Goal: Communication & Community: Answer question/provide support

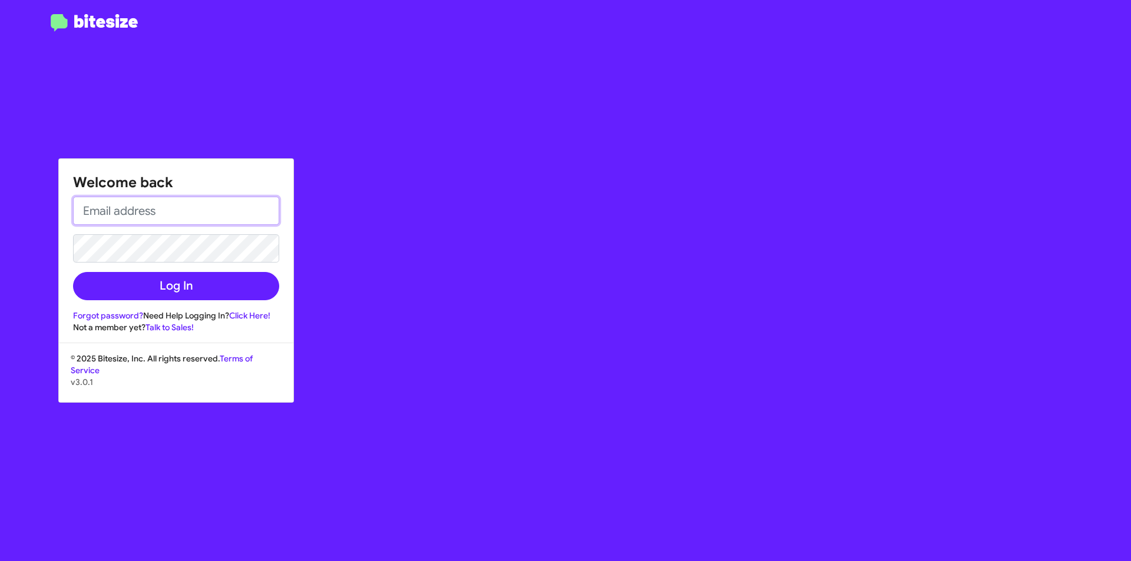
click at [198, 211] on input "email" at bounding box center [176, 211] width 206 height 28
type input "[EMAIL_ADDRESS][DOMAIN_NAME]"
click at [123, 315] on link "Forgot password?" at bounding box center [108, 315] width 70 height 11
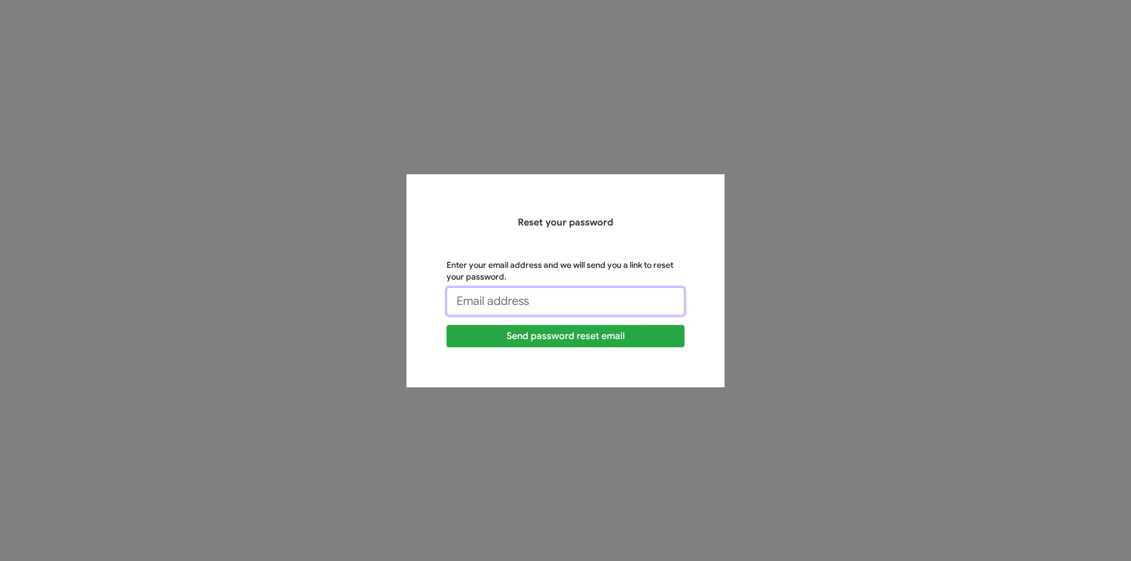
click at [551, 309] on input "Enter your email address and we will send you a link to reset your password." at bounding box center [565, 301] width 238 height 28
type input "[EMAIL_ADDRESS][DOMAIN_NAME]"
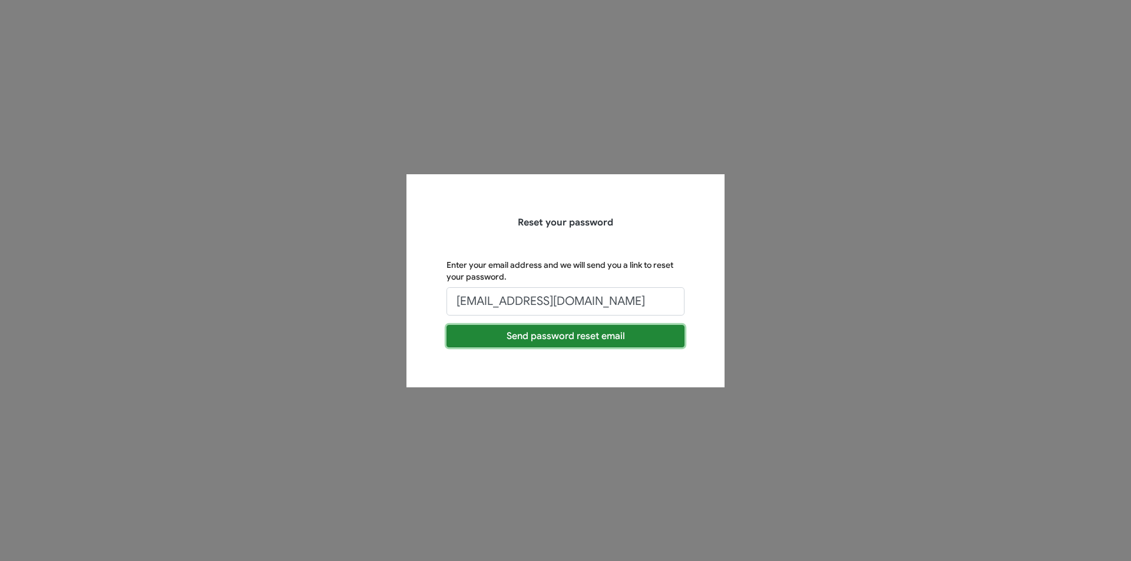
click at [574, 339] on button "Send password reset email" at bounding box center [565, 336] width 238 height 22
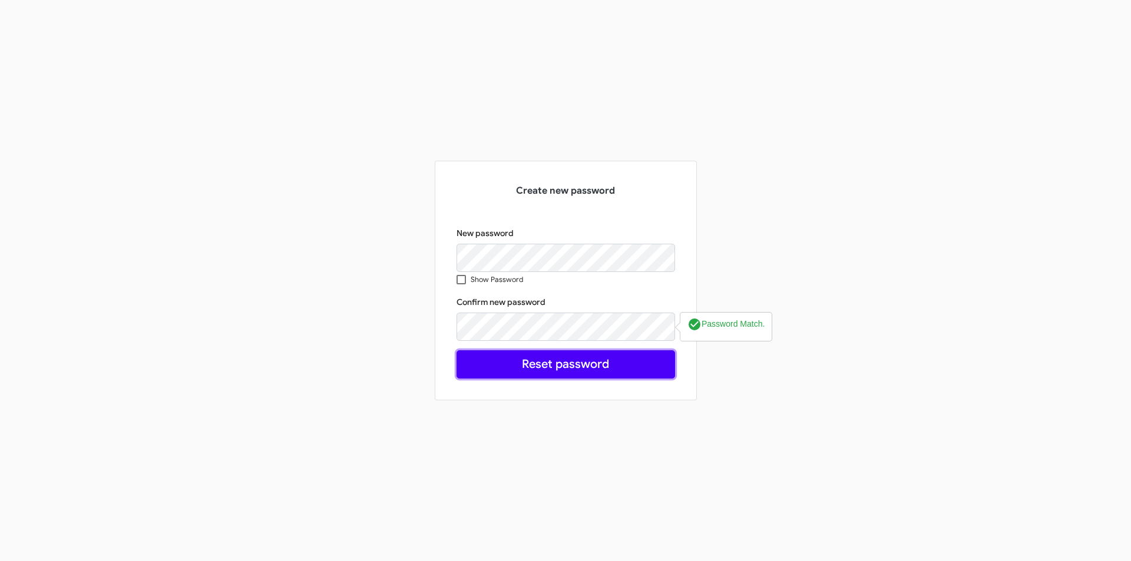
click at [595, 369] on button "Reset password" at bounding box center [565, 364] width 218 height 28
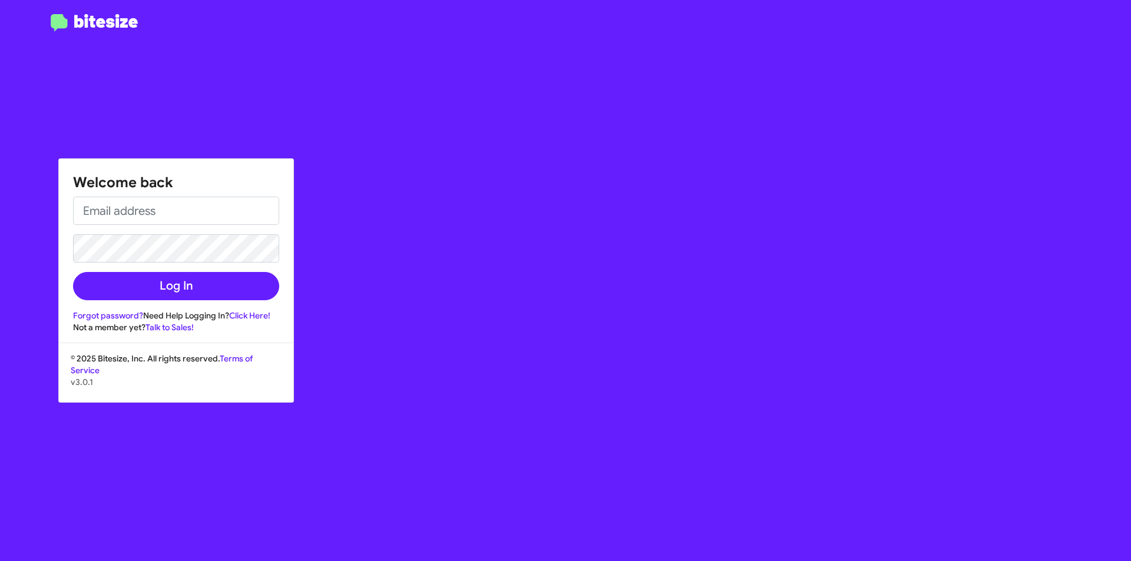
click at [164, 195] on div "Welcome back Log In Forgot password? Need Help Logging In? Click Here! Not a me…" at bounding box center [176, 246] width 234 height 174
click at [165, 217] on input "email" at bounding box center [176, 211] width 206 height 28
type input "[EMAIL_ADDRESS][DOMAIN_NAME]"
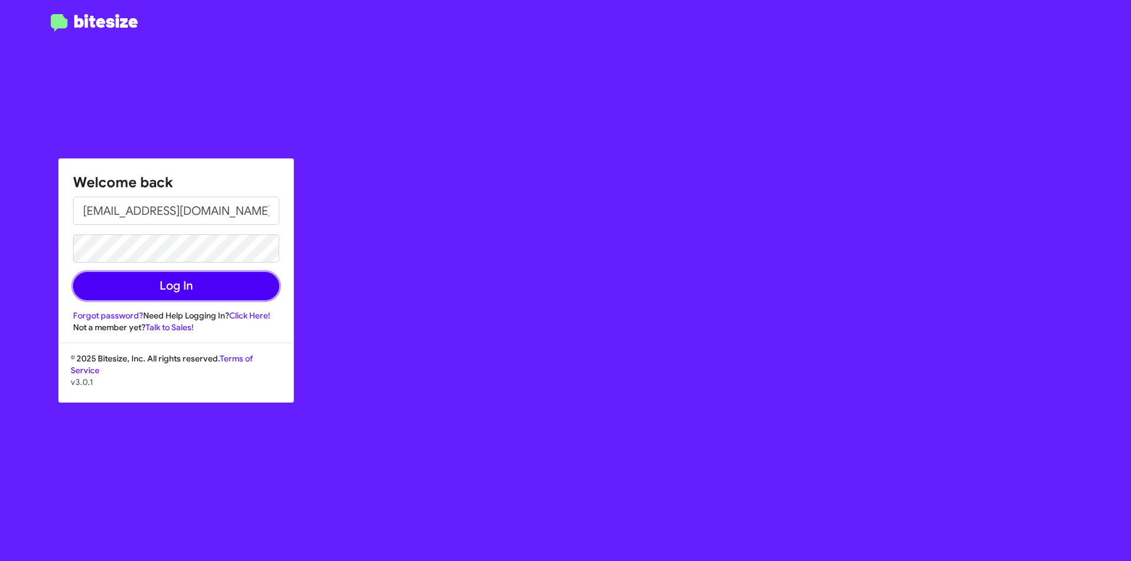
click at [127, 284] on button "Log In" at bounding box center [176, 286] width 206 height 28
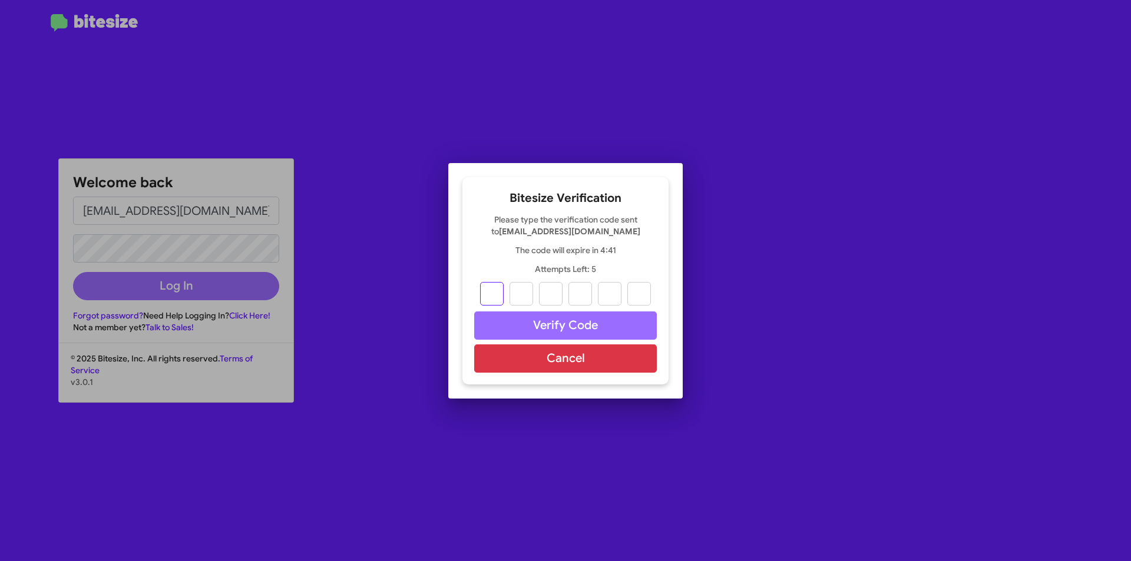
type input "4"
type input "5"
type input "6"
type input "3"
type input "5"
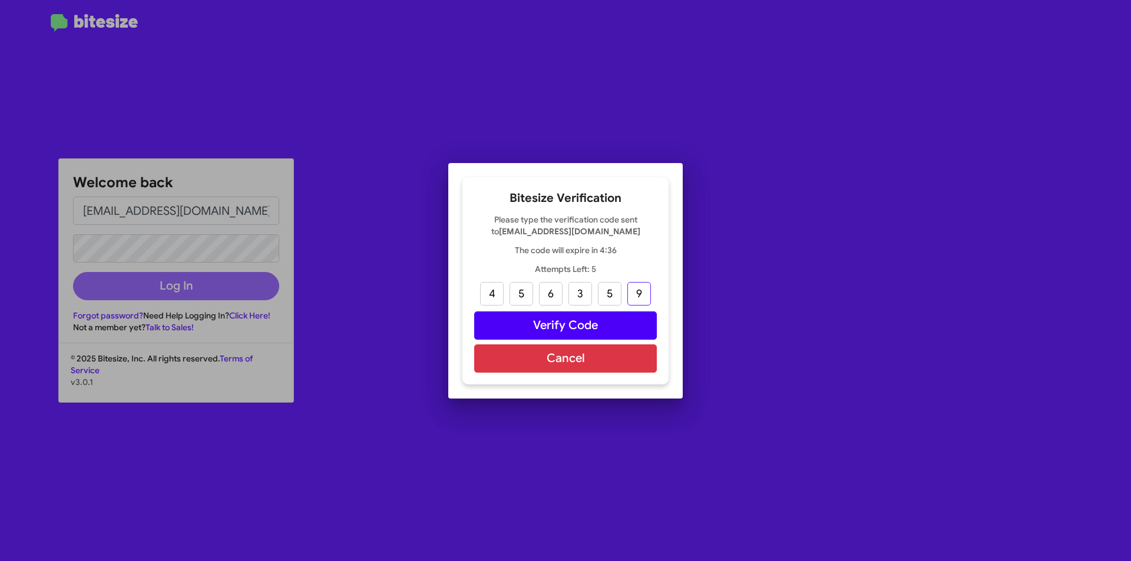
type input "9"
click at [586, 318] on button "Verify Code" at bounding box center [565, 325] width 183 height 28
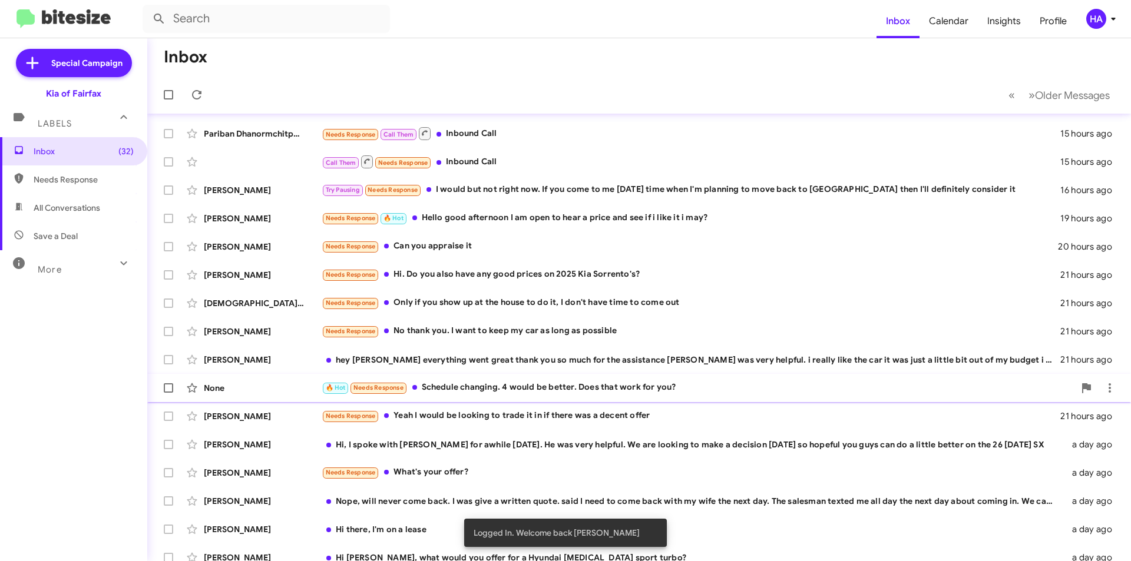
scroll to position [122, 0]
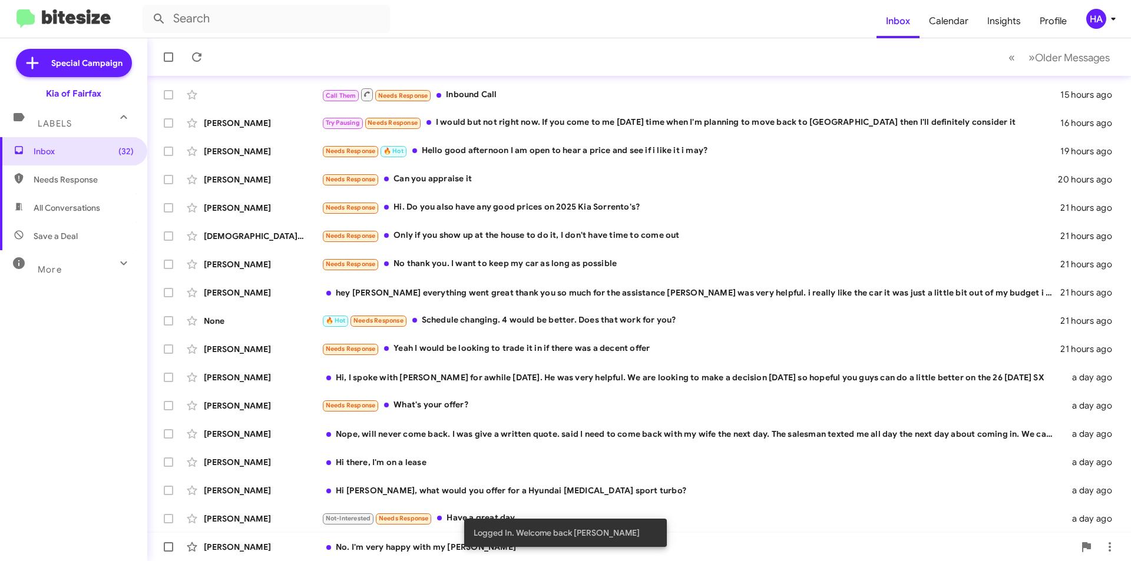
click at [406, 548] on div "No. I'm very happy with my [PERSON_NAME]" at bounding box center [697, 547] width 753 height 12
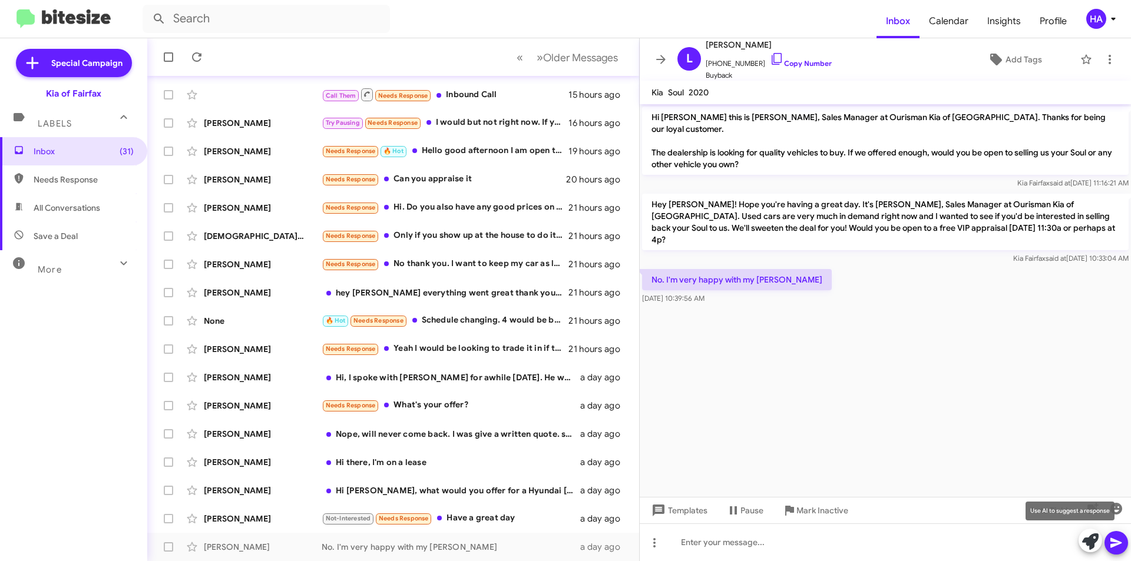
click at [1090, 541] on icon at bounding box center [1090, 541] width 16 height 16
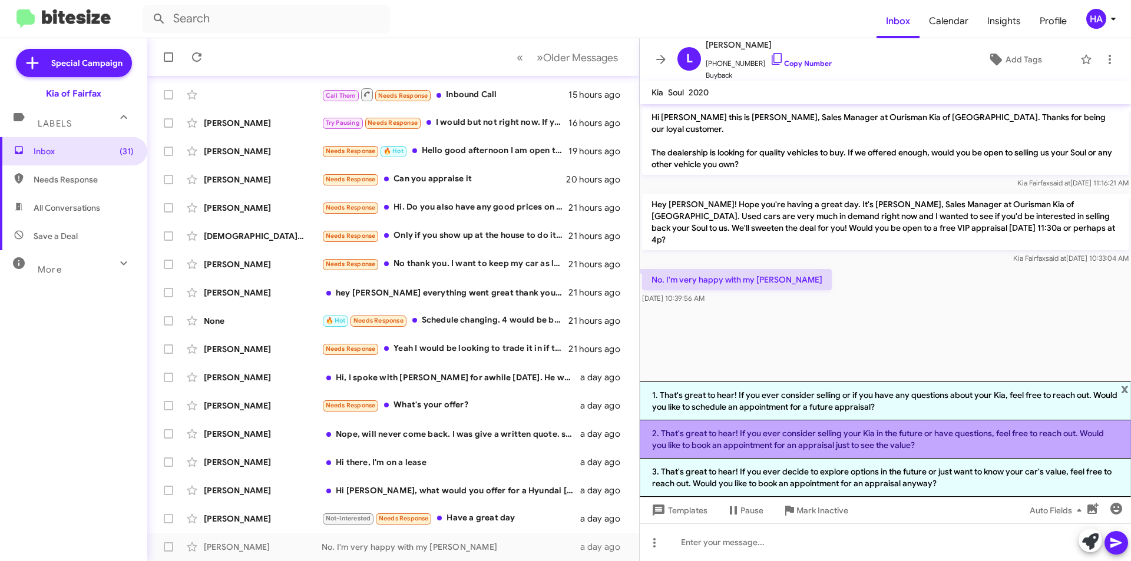
click at [996, 447] on li "2. That's great to hear! If you ever consider selling your Kia in the future or…" at bounding box center [884, 439] width 491 height 38
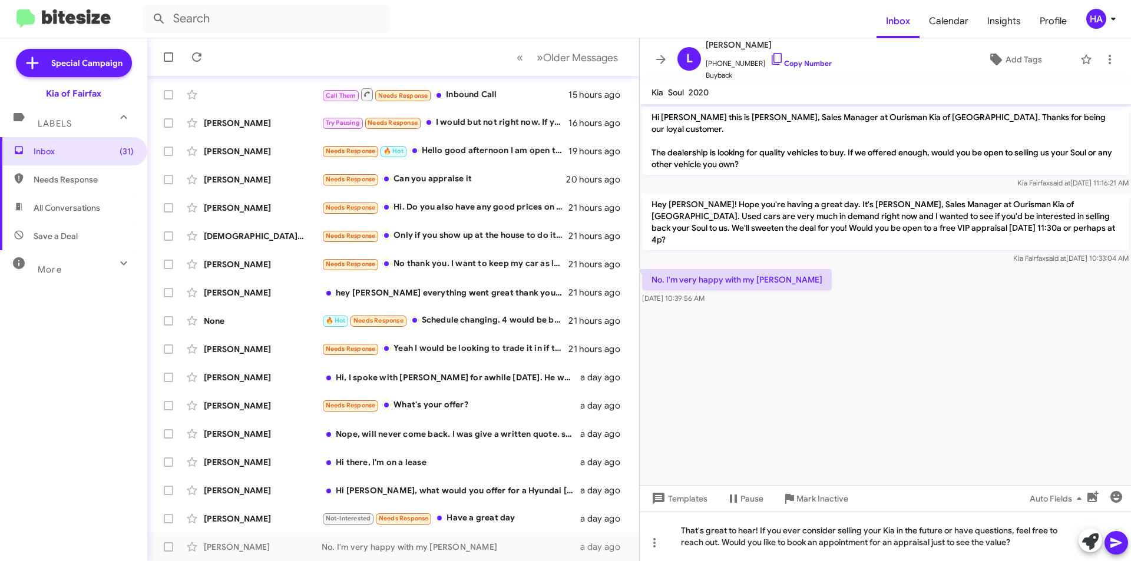
click at [1113, 552] on span at bounding box center [1116, 543] width 14 height 24
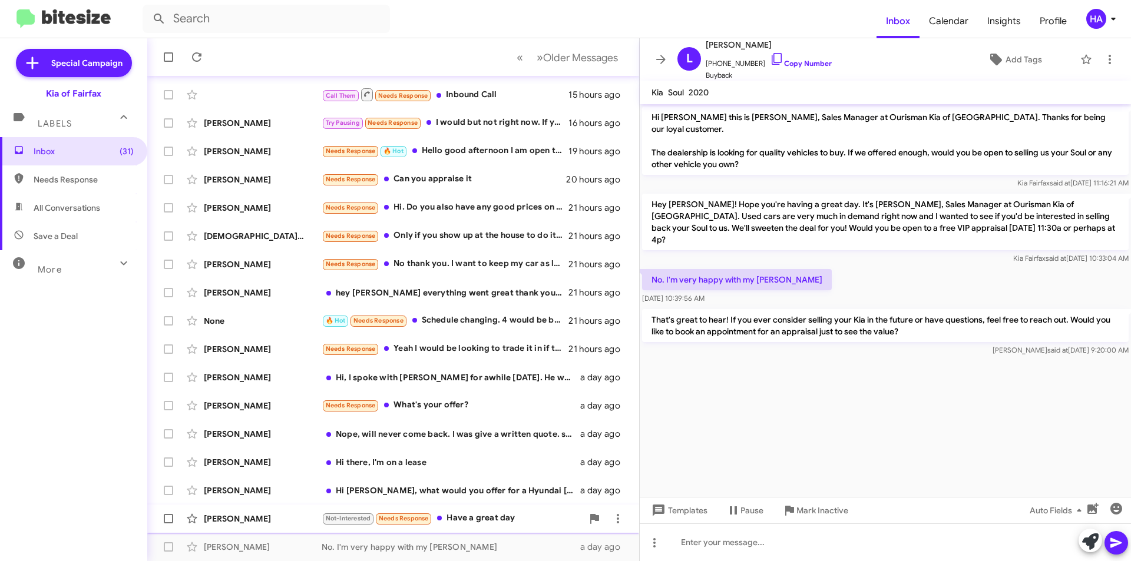
click at [478, 522] on div "Not-Interested Needs Response Have a great day" at bounding box center [451, 519] width 261 height 14
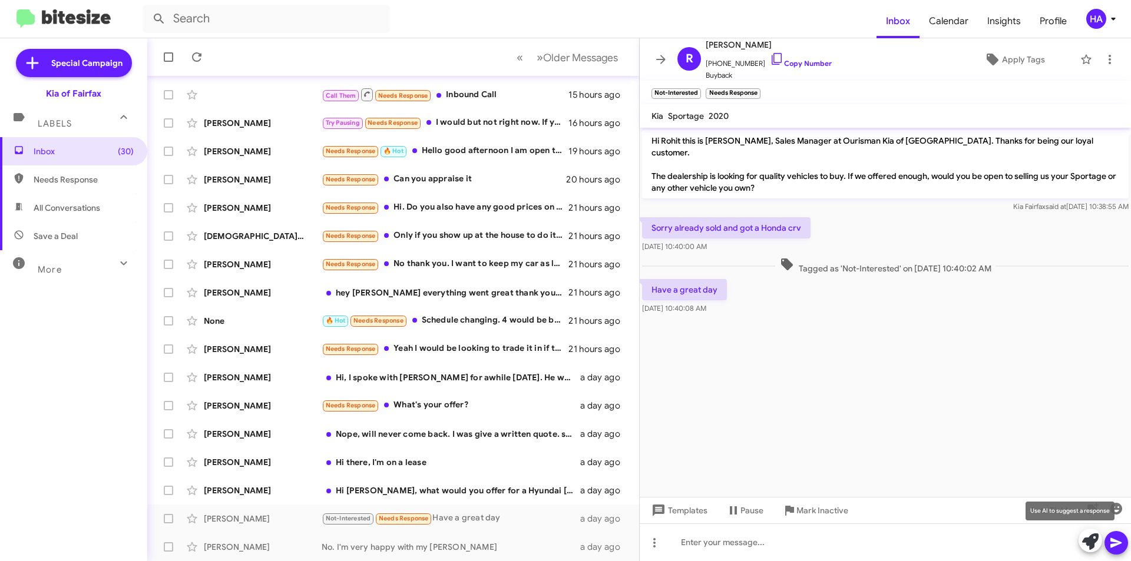
click at [1083, 538] on icon at bounding box center [1090, 541] width 16 height 16
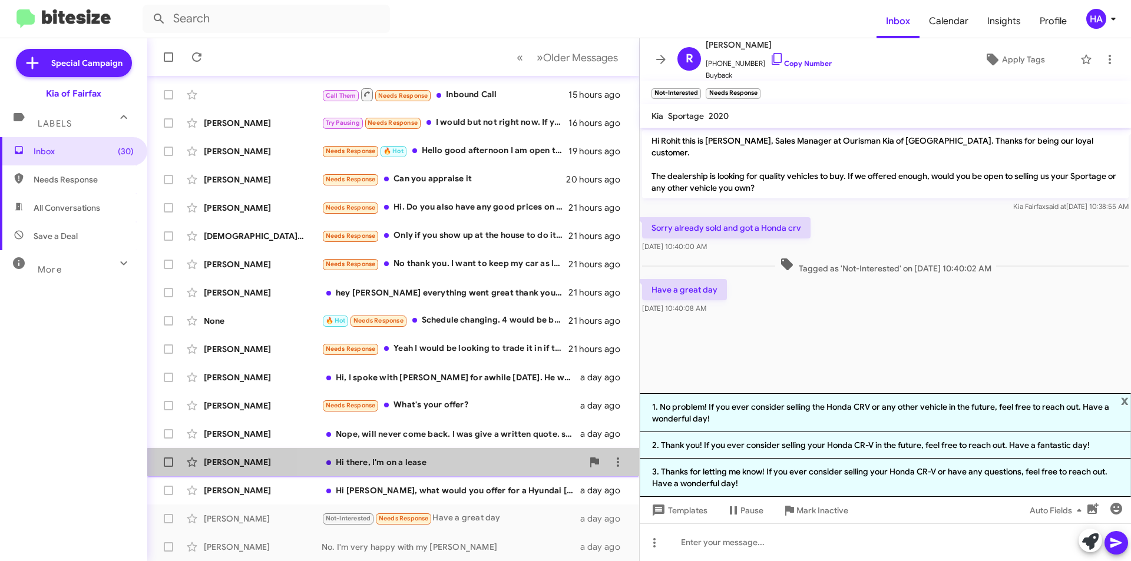
click at [482, 468] on div "[PERSON_NAME] Hi there, I'm on a lease a day ago" at bounding box center [393, 462] width 473 height 24
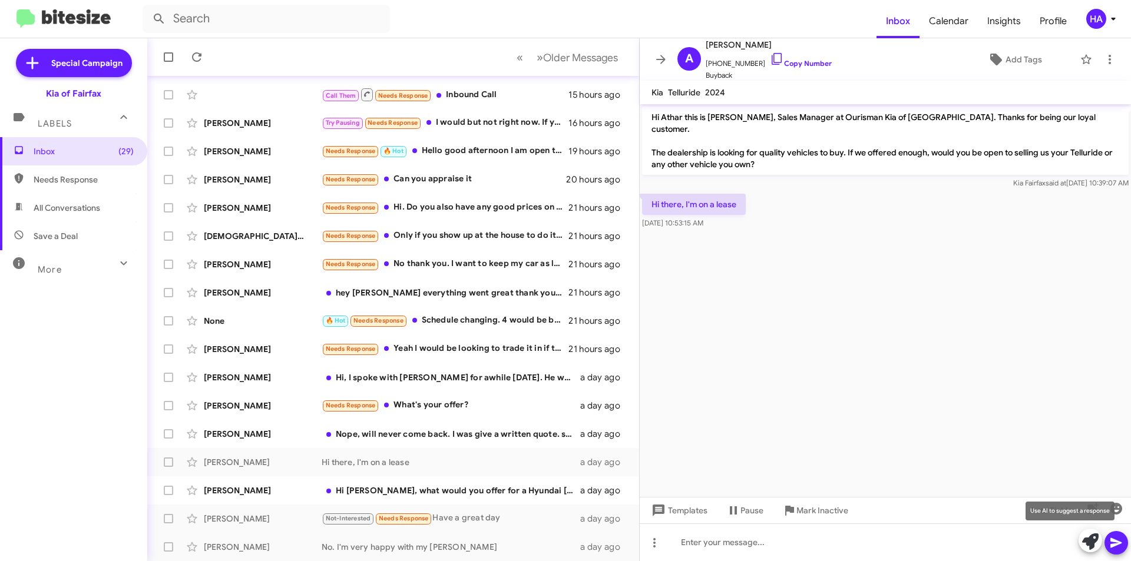
click at [1086, 545] on icon at bounding box center [1090, 541] width 16 height 16
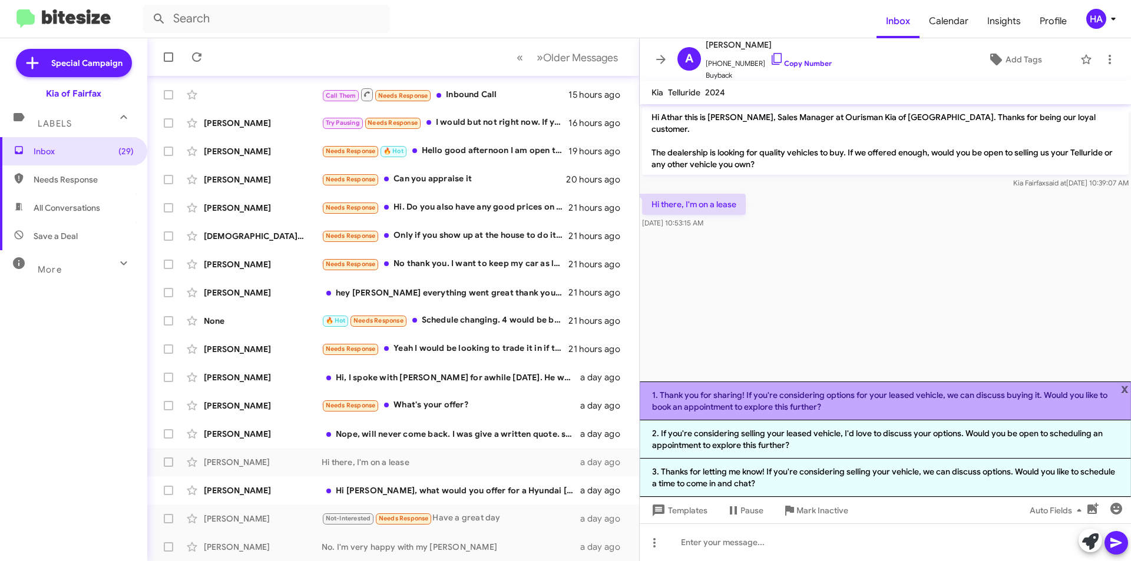
click at [925, 412] on li "1. Thank you for sharing! If you're considering options for your leased vehicle…" at bounding box center [884, 401] width 491 height 39
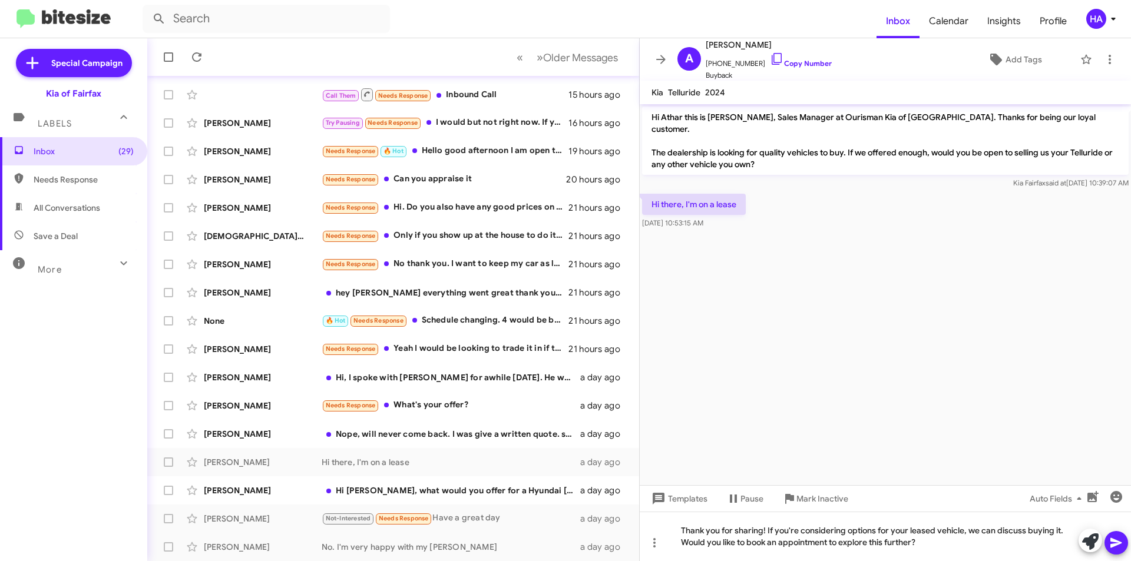
click at [1123, 536] on button at bounding box center [1116, 543] width 24 height 24
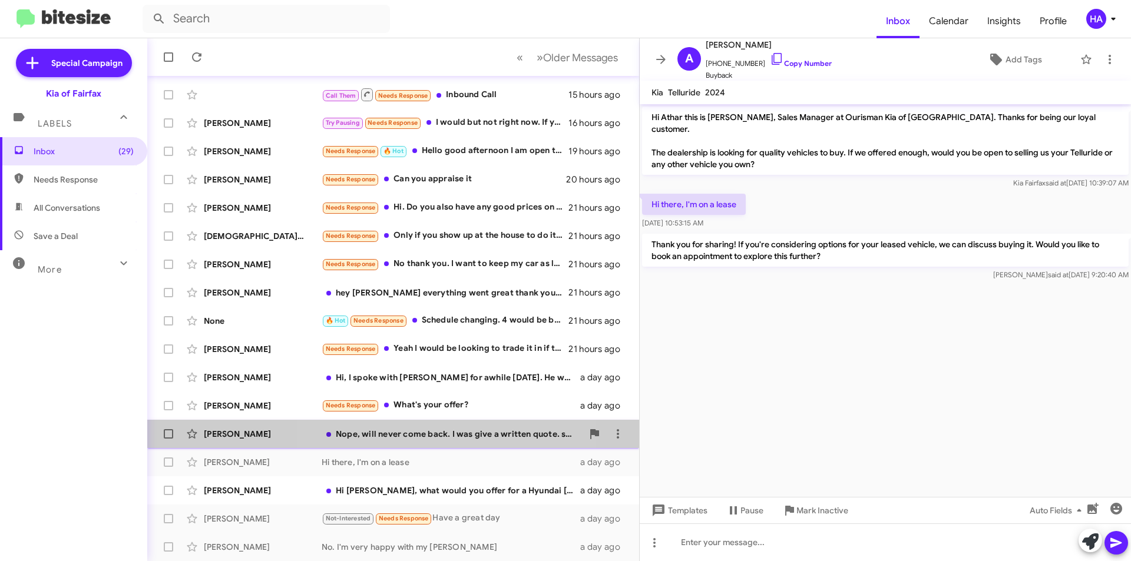
click at [409, 436] on div "Nope, will never come back. I was give a written quote. said I need to come bac…" at bounding box center [451, 434] width 261 height 12
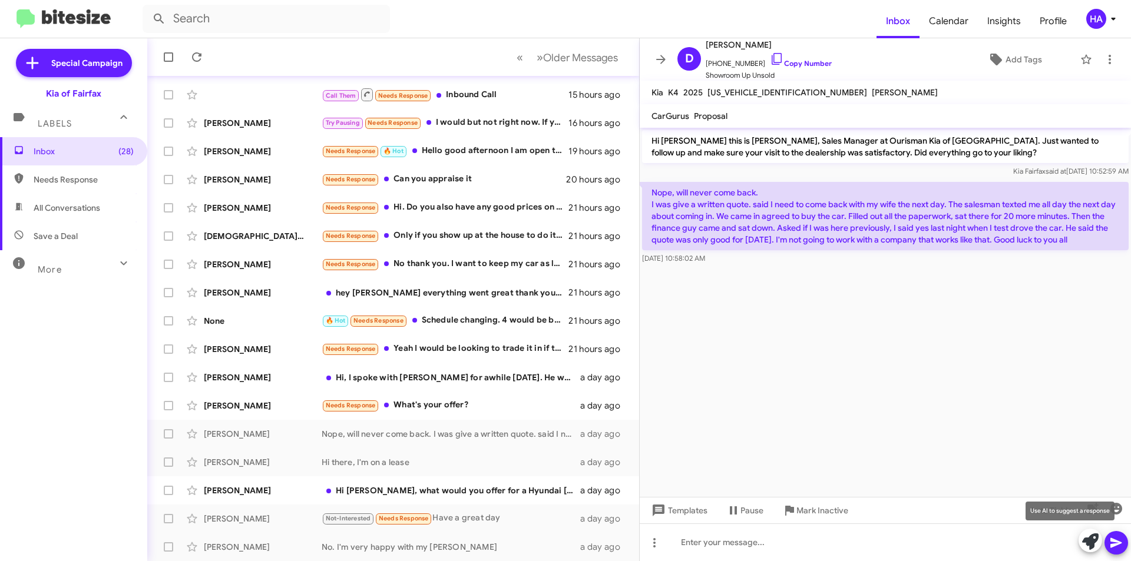
click at [1093, 533] on icon at bounding box center [1090, 541] width 16 height 16
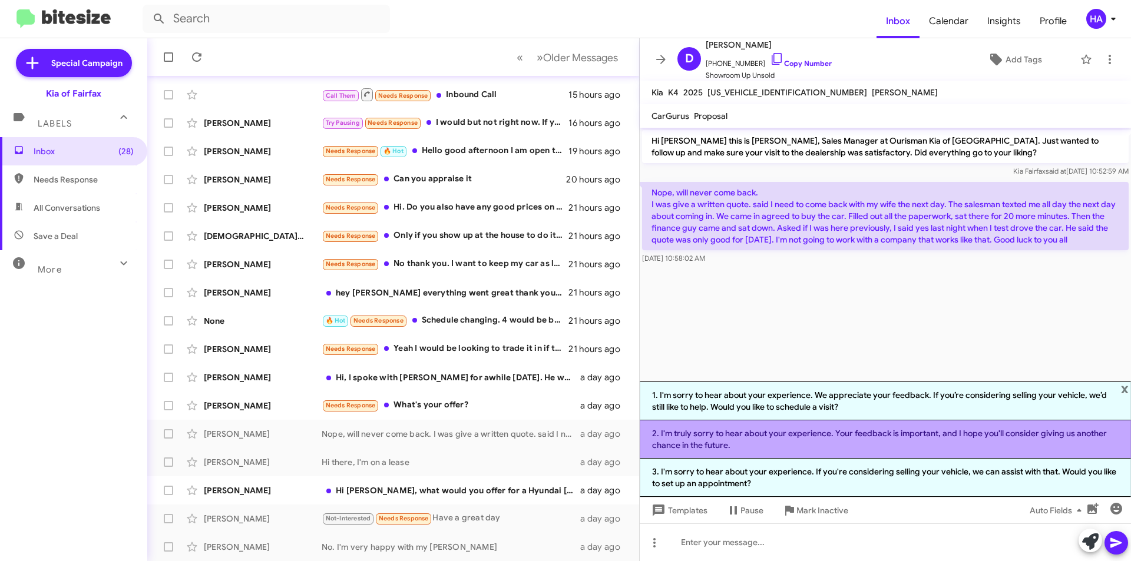
click at [775, 441] on li "2. I'm truly sorry to hear about your experience. Your feedback is important, a…" at bounding box center [884, 439] width 491 height 38
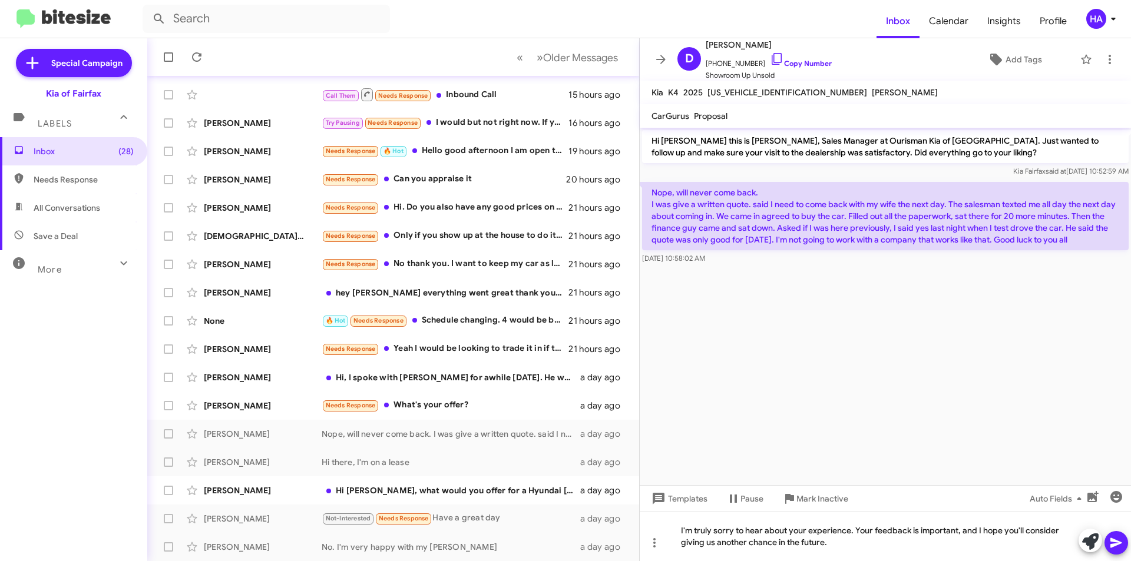
click at [1120, 546] on icon at bounding box center [1116, 543] width 14 height 14
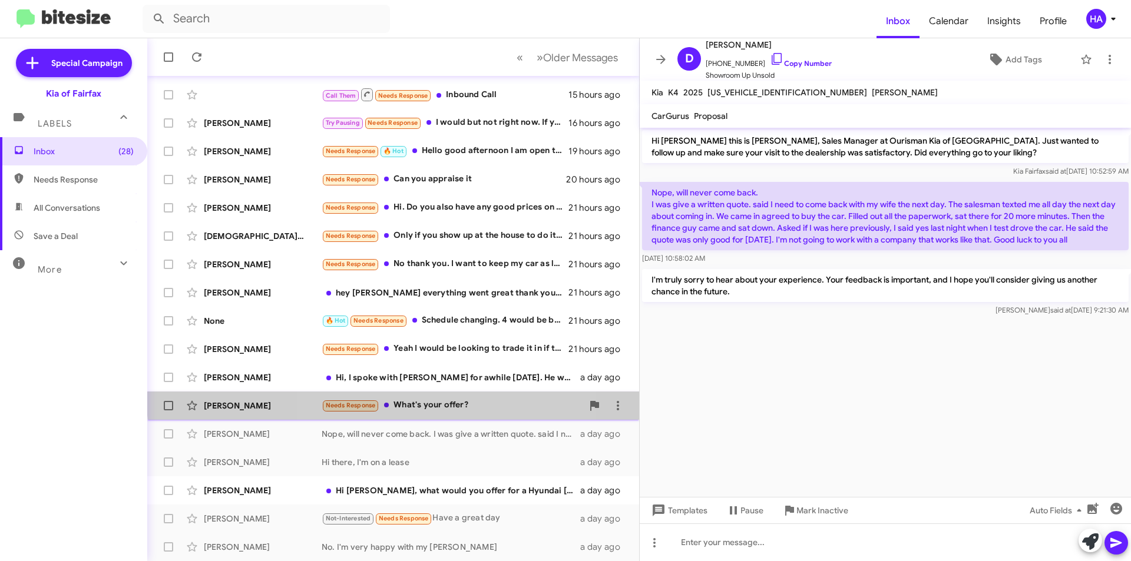
click at [453, 397] on div "[PERSON_NAME] Needs Response What's your offer? a day ago" at bounding box center [393, 406] width 473 height 24
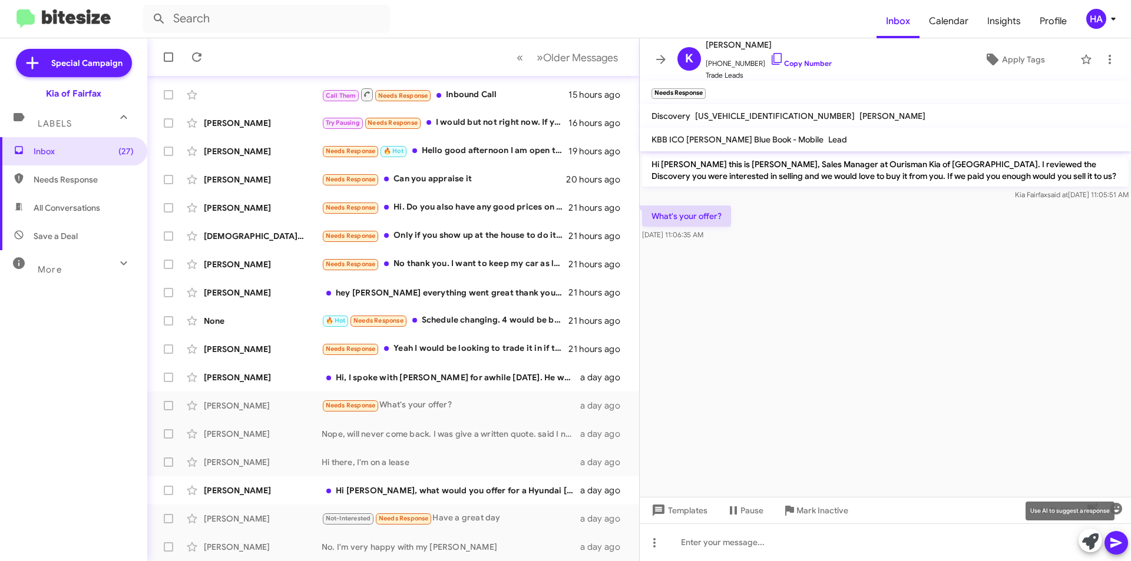
click at [1091, 542] on icon at bounding box center [1090, 541] width 16 height 16
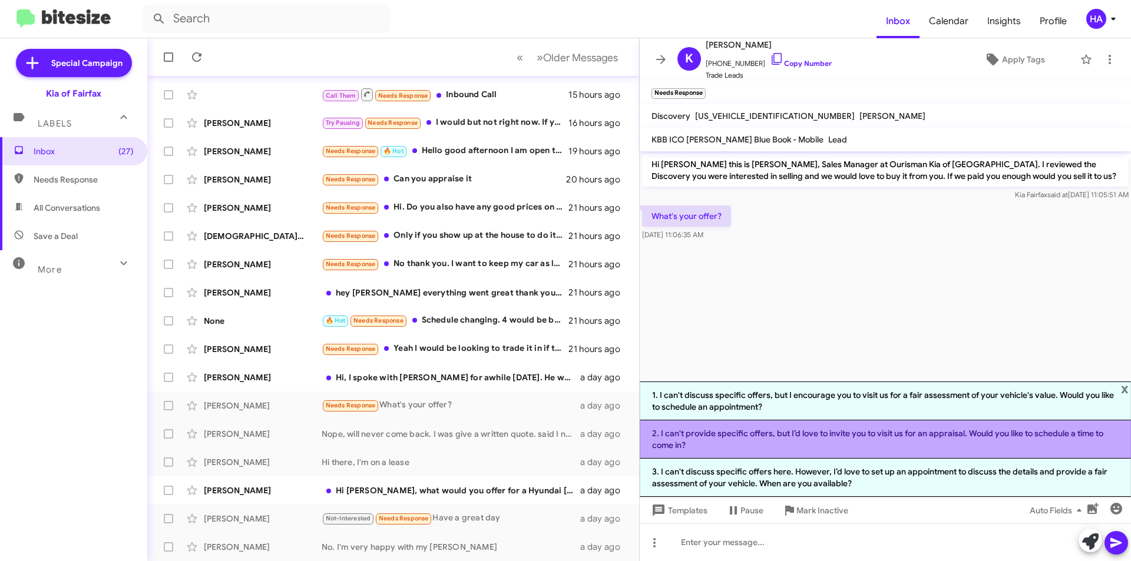
click at [751, 445] on li "2. I can't provide specific offers, but I’d love to invite you to visit us for …" at bounding box center [884, 439] width 491 height 38
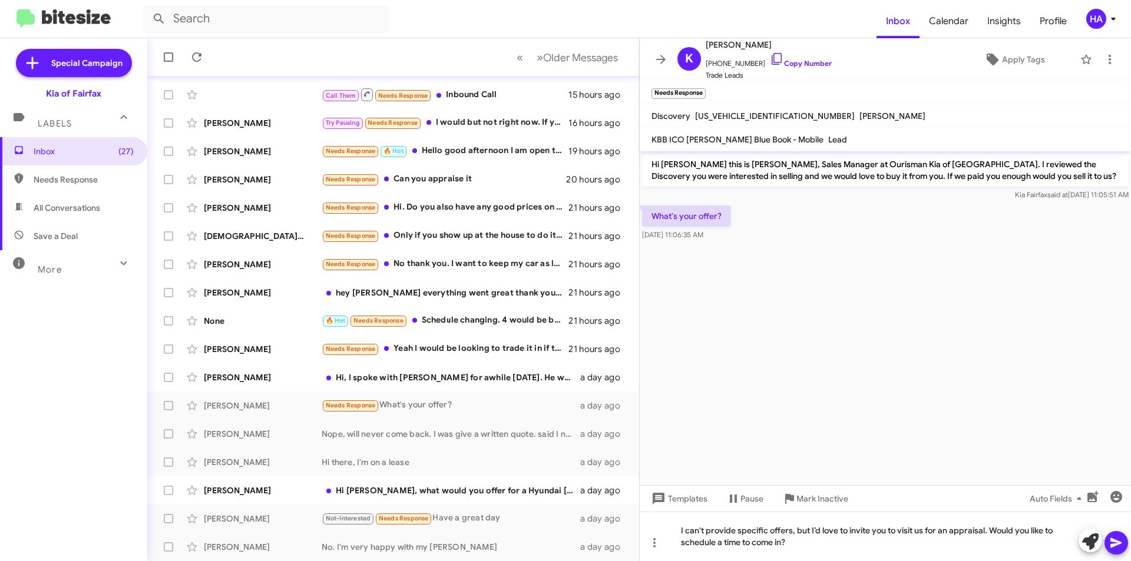
click at [1122, 545] on icon at bounding box center [1116, 543] width 14 height 14
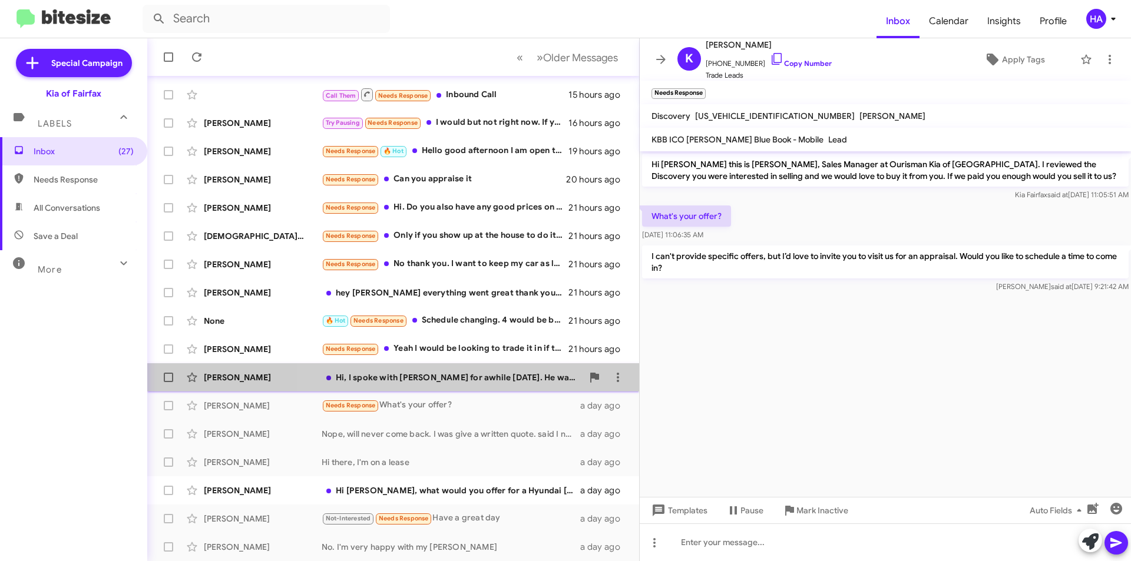
click at [473, 376] on div "Hi, I spoke with [PERSON_NAME] for awhile [DATE]. He was very helpful. We are l…" at bounding box center [451, 378] width 261 height 12
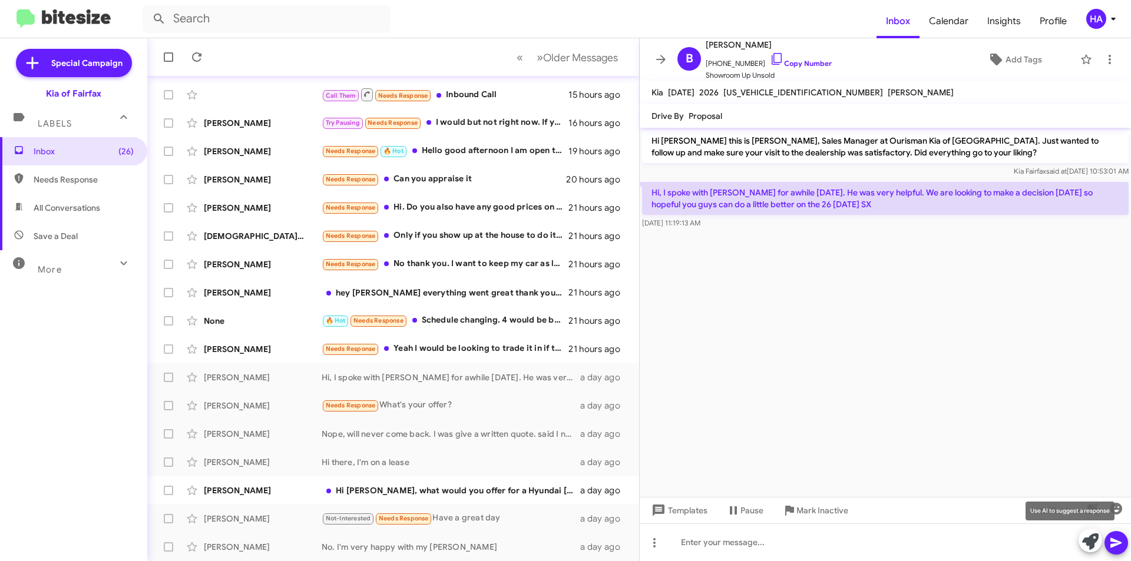
click at [1084, 535] on icon at bounding box center [1090, 541] width 16 height 16
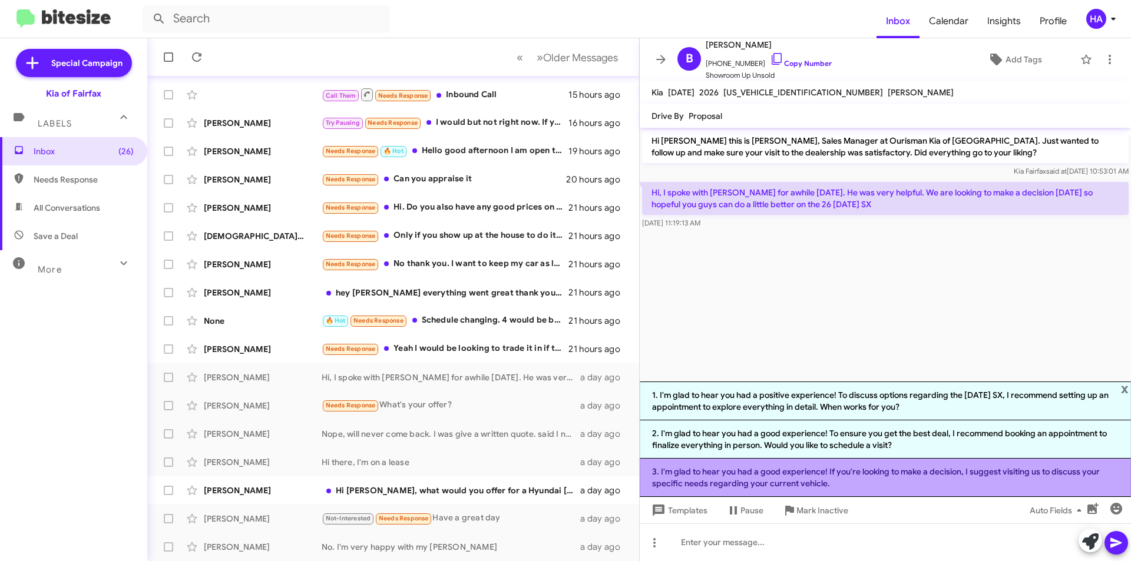
click at [839, 475] on li "3. I'm glad to hear you had a good experience! If you're looking to make a deci…" at bounding box center [884, 478] width 491 height 38
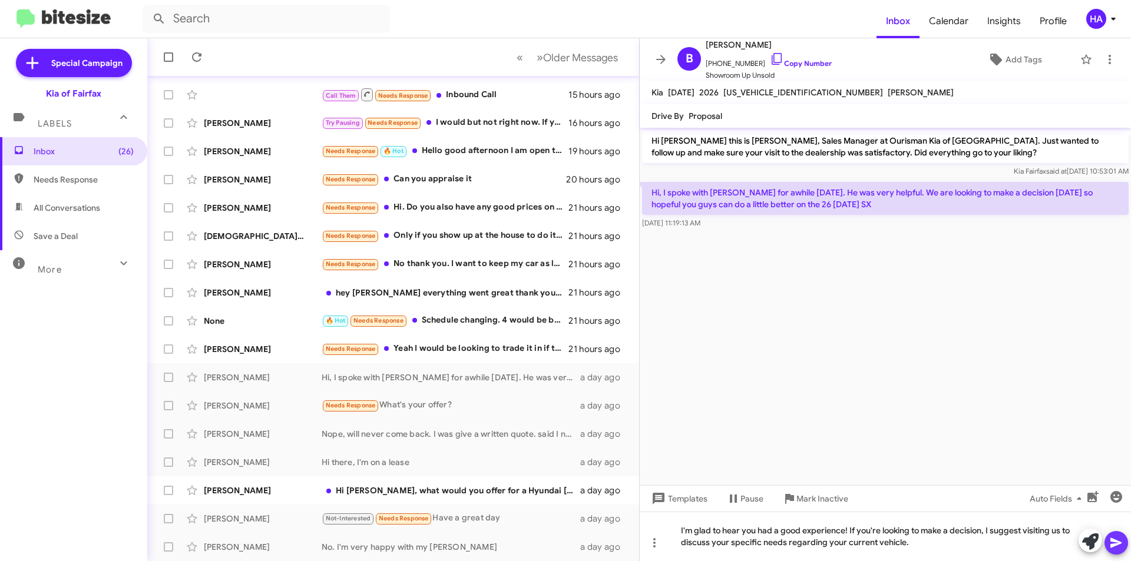
click at [1121, 541] on icon at bounding box center [1116, 543] width 14 height 14
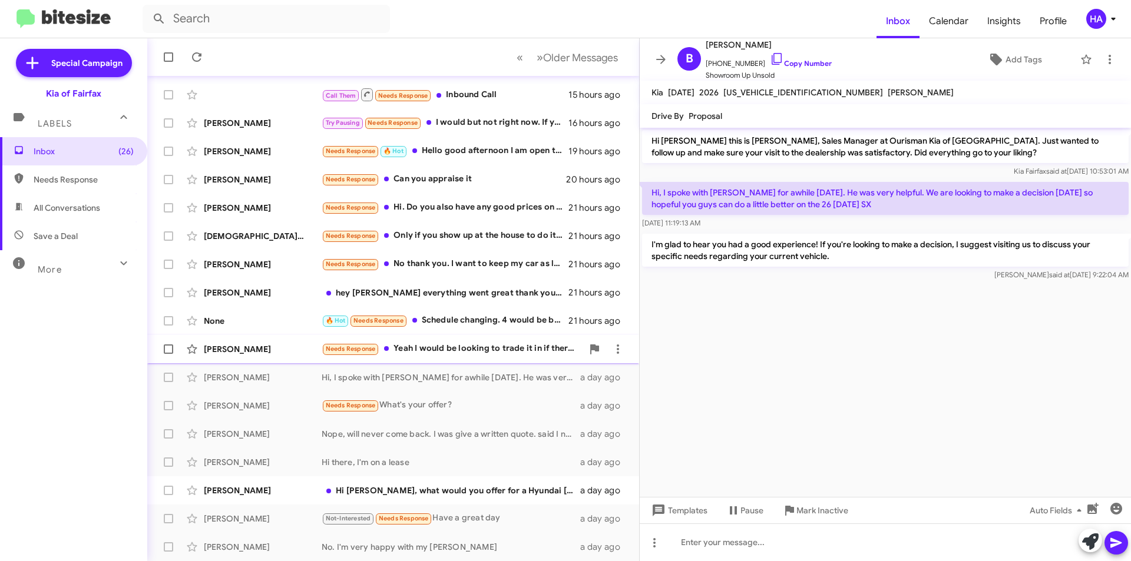
click at [448, 353] on div "Needs Response Yeah I would be looking to trade it in if there was a decent off…" at bounding box center [451, 349] width 261 height 14
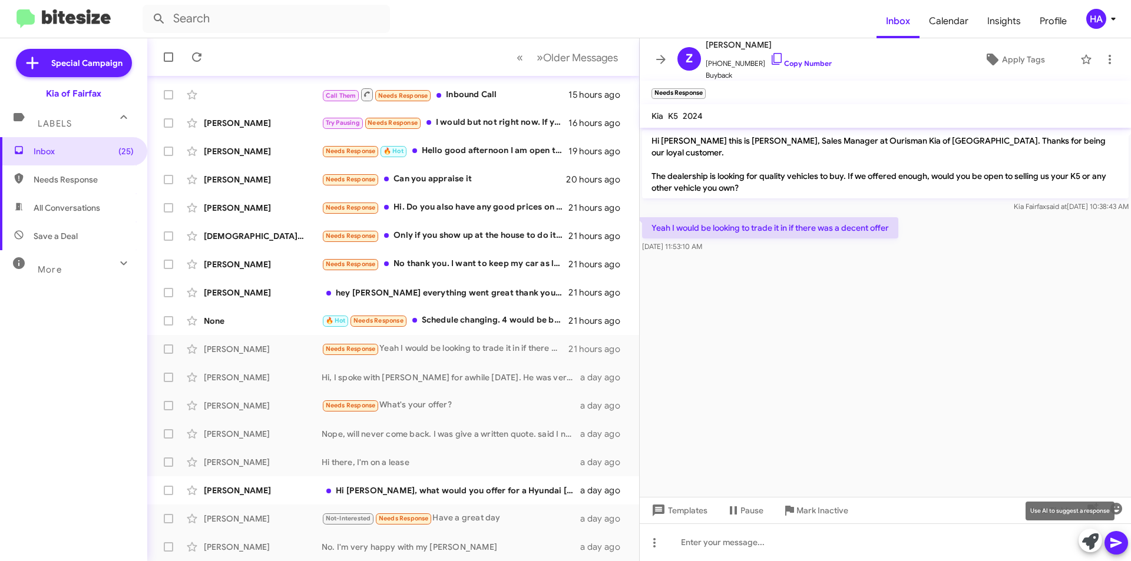
click at [1095, 536] on icon at bounding box center [1090, 541] width 16 height 16
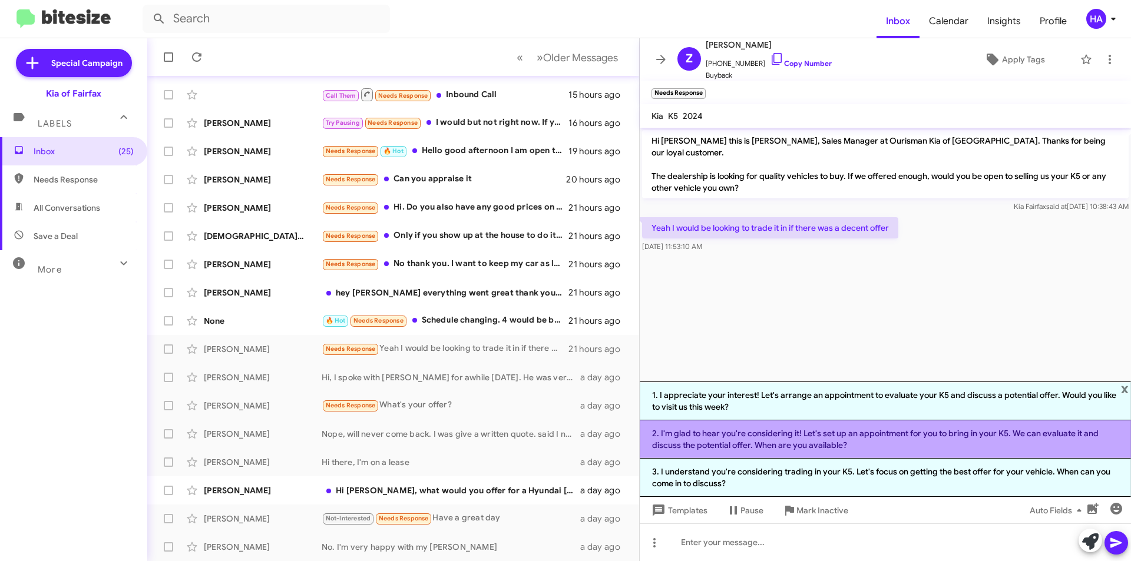
click at [816, 440] on li "2. I'm glad to hear you're considering it! Let's set up an appointment for you …" at bounding box center [884, 439] width 491 height 38
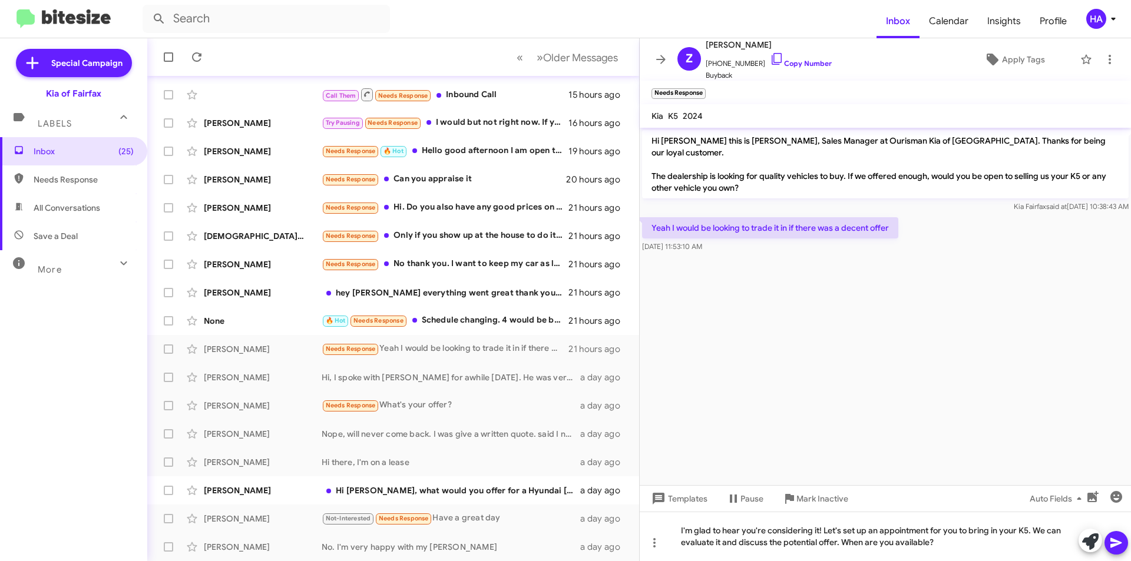
click at [1116, 536] on icon at bounding box center [1116, 543] width 14 height 14
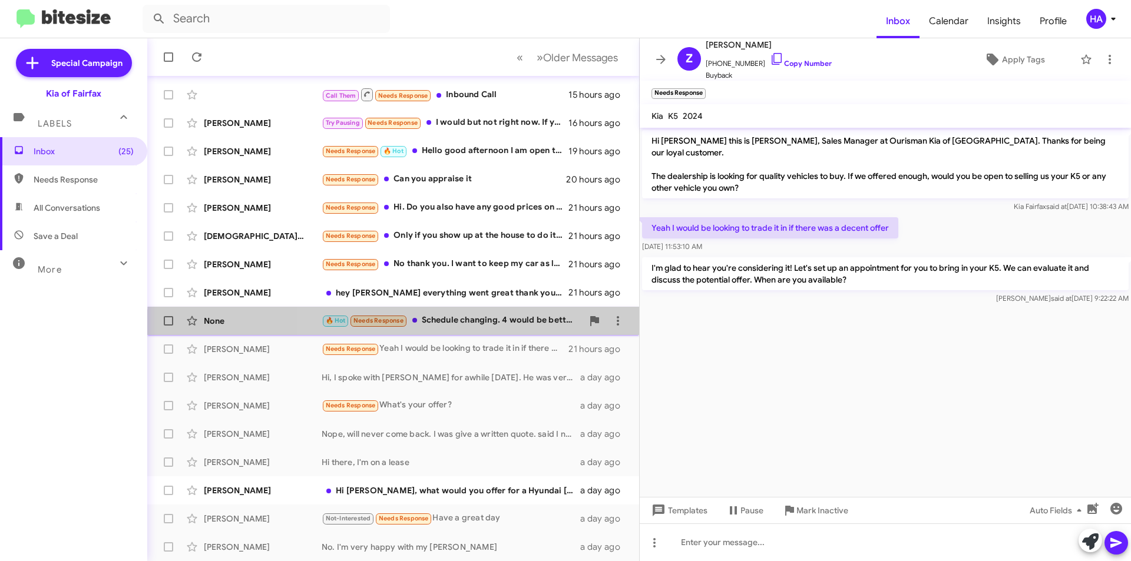
click at [511, 330] on div "None 🔥 Hot Needs Response Schedule changing. 4 would be better. Does that work …" at bounding box center [393, 321] width 473 height 24
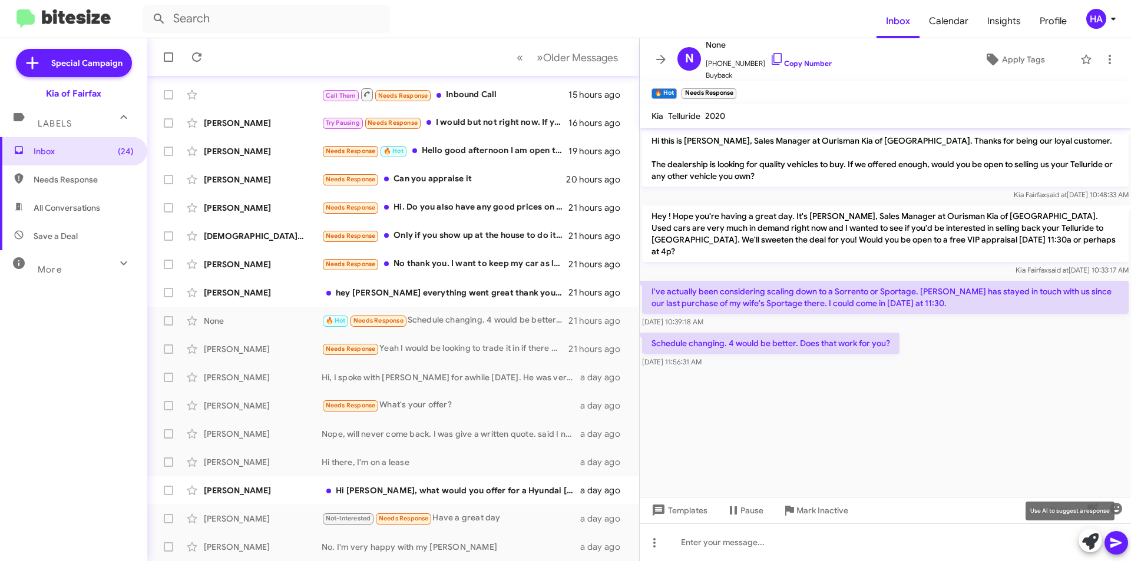
click at [1092, 550] on span at bounding box center [1090, 542] width 16 height 26
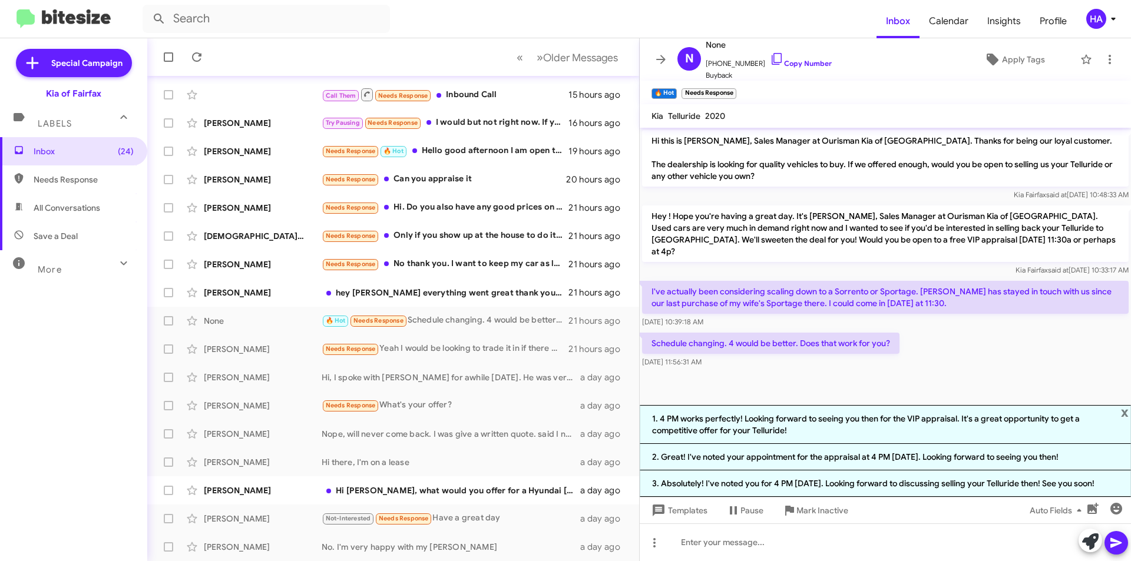
click at [796, 485] on li "3. Absolutely! I've noted you for 4 PM [DATE]. Looking forward to discussing se…" at bounding box center [884, 483] width 491 height 26
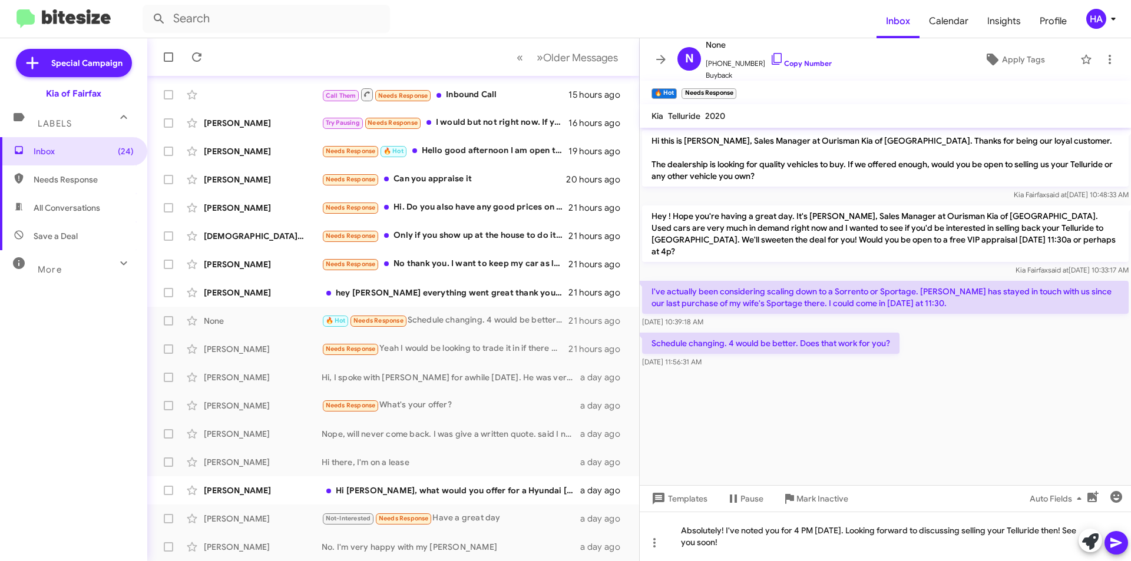
click at [1112, 548] on icon at bounding box center [1116, 543] width 14 height 14
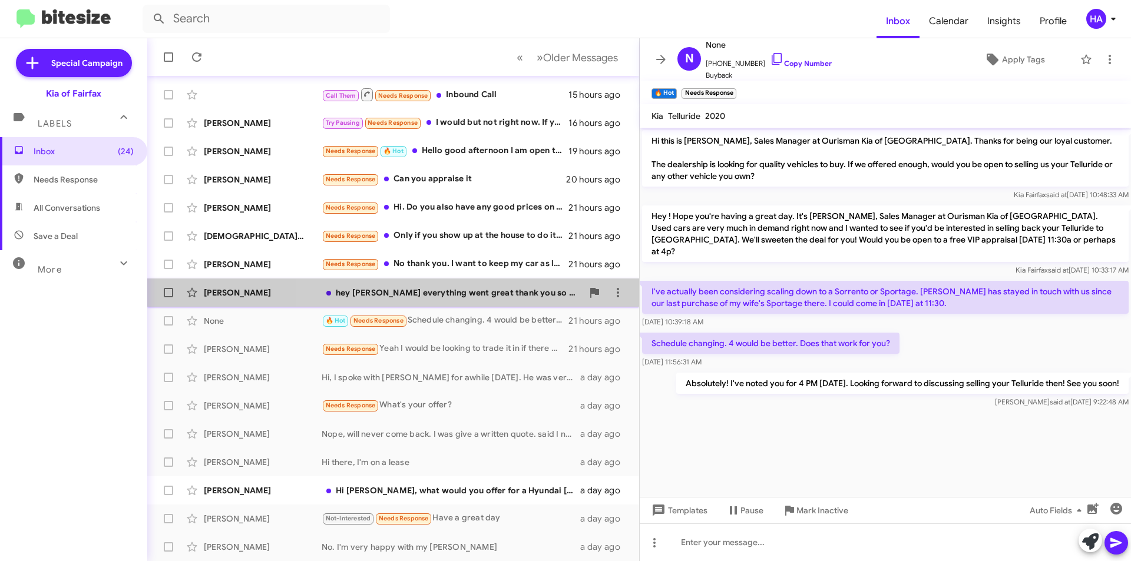
click at [475, 281] on div "[PERSON_NAME] hey [PERSON_NAME] everything went great thank you so much for the…" at bounding box center [393, 293] width 473 height 24
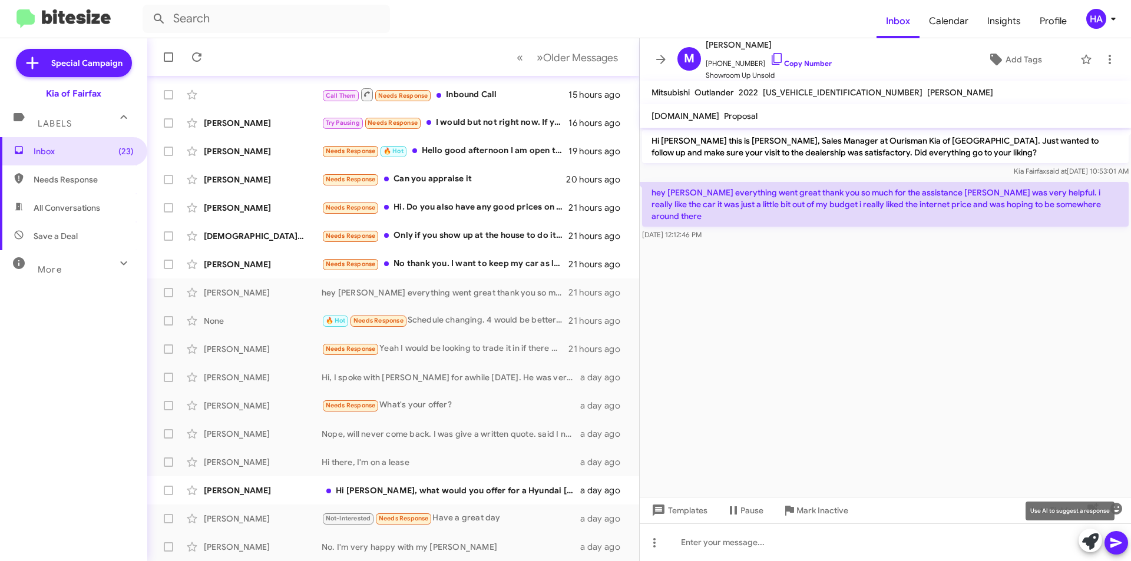
click at [1086, 535] on icon at bounding box center [1090, 541] width 16 height 16
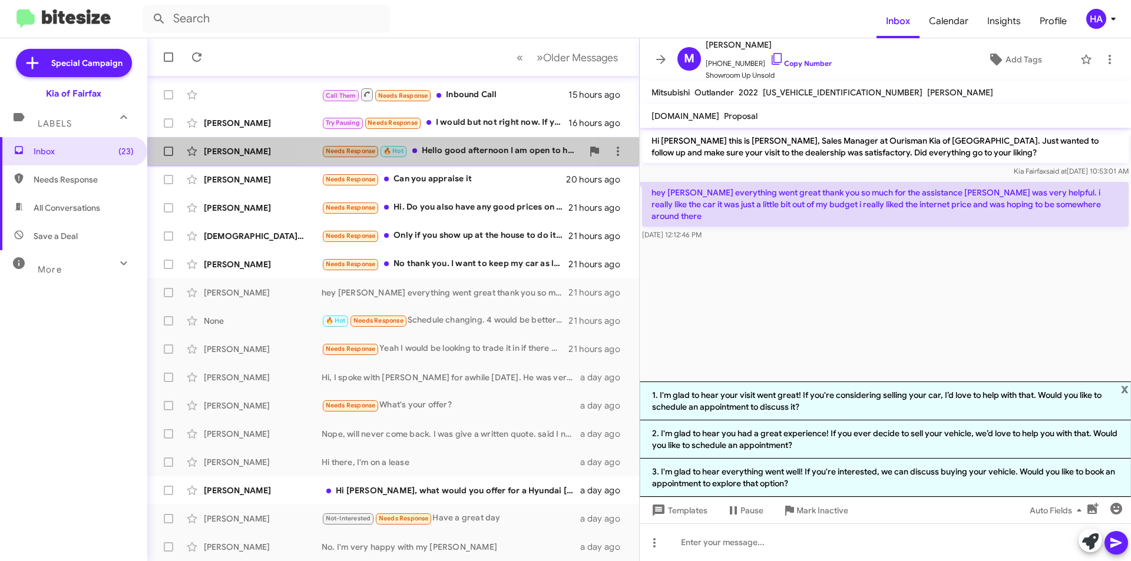
click at [443, 151] on div "Needs Response 🔥 Hot Hello good afternoon I am open to hear a price and see if …" at bounding box center [451, 151] width 261 height 14
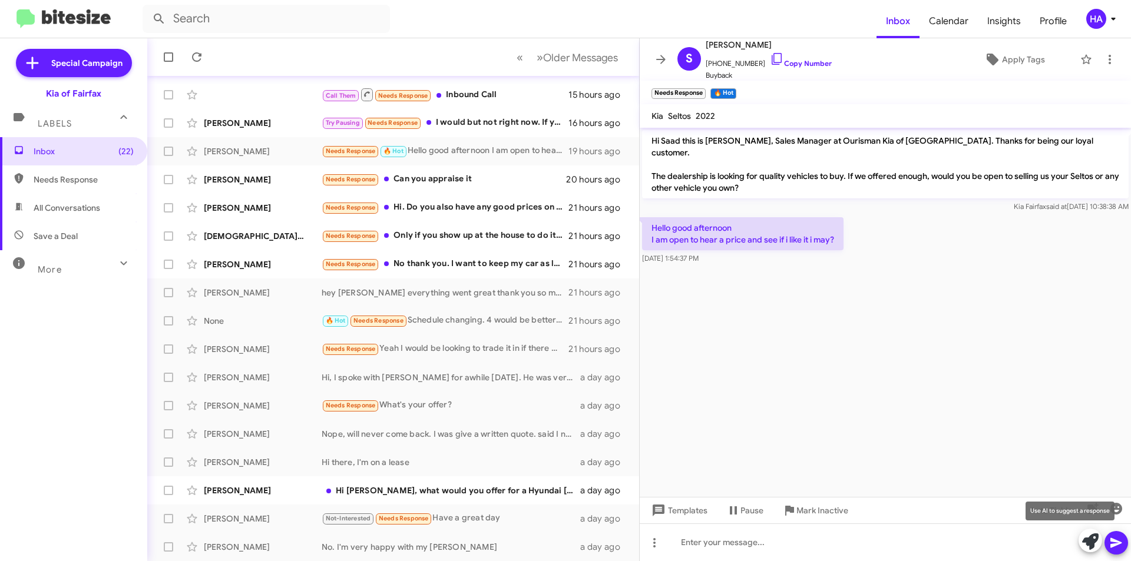
click at [1082, 542] on icon at bounding box center [1090, 541] width 16 height 16
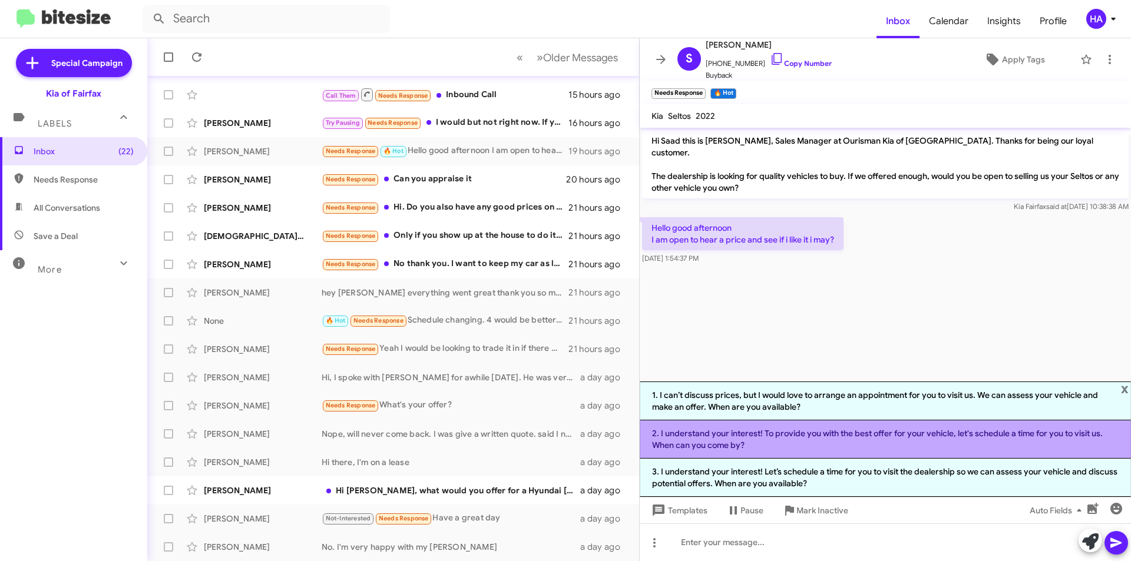
click at [871, 438] on li "2. I understand your interest! To provide you with the best offer for your vehi…" at bounding box center [884, 439] width 491 height 38
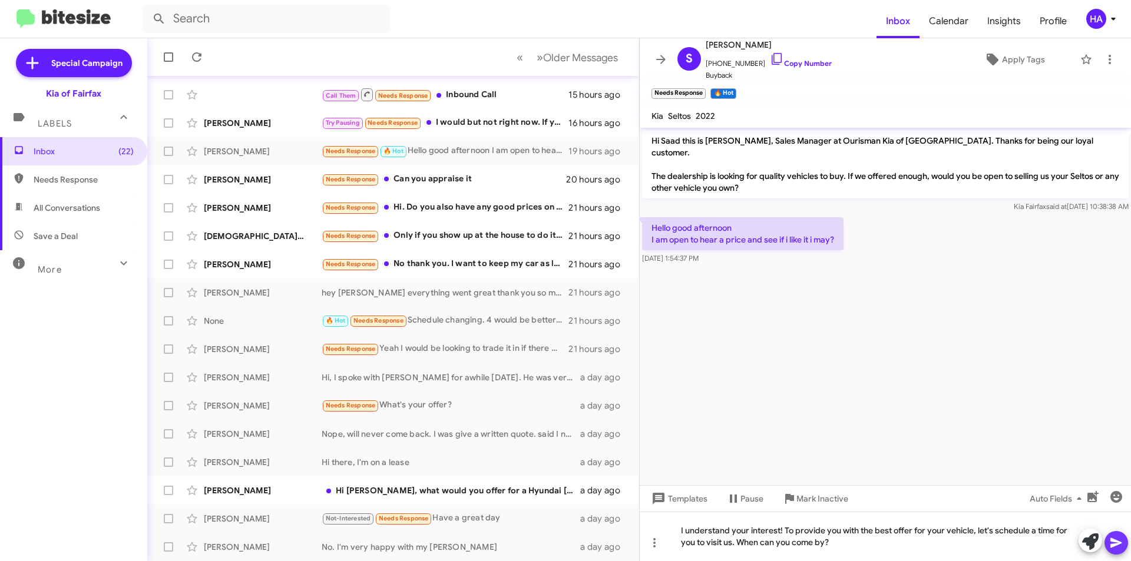
click at [1112, 546] on icon at bounding box center [1115, 543] width 11 height 10
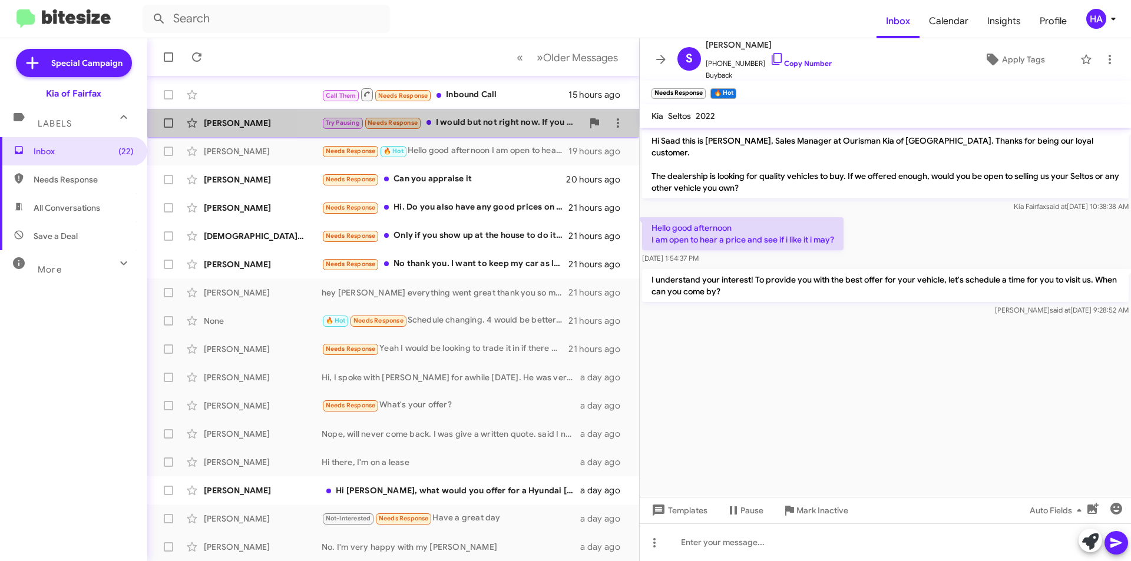
click at [482, 128] on div "Try Pausing Needs Response I would but not right now. If you come to me [DATE] …" at bounding box center [451, 123] width 261 height 14
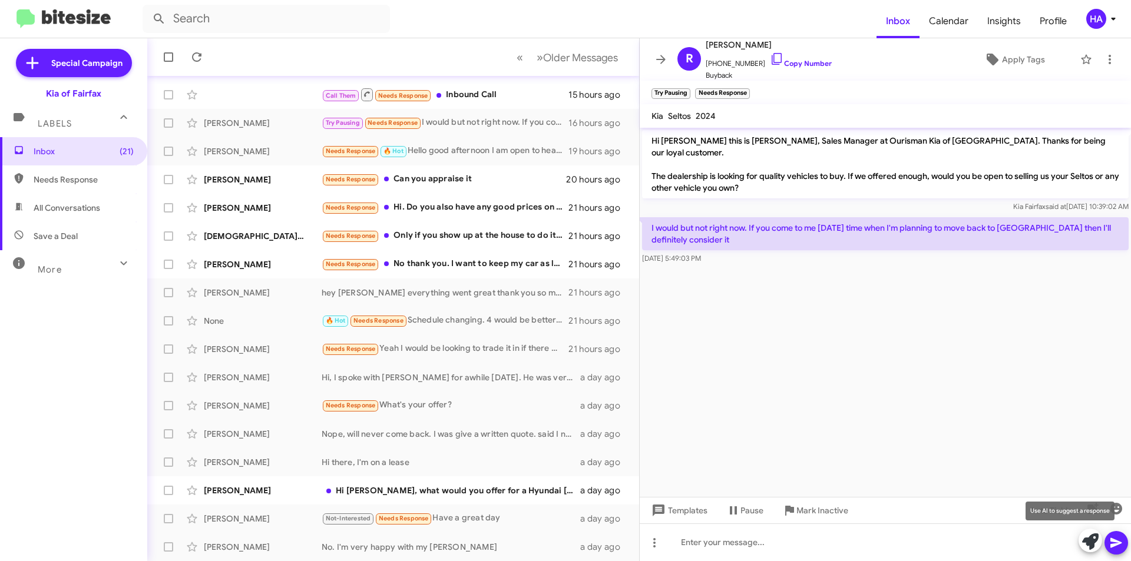
click at [1093, 543] on icon at bounding box center [1090, 541] width 16 height 16
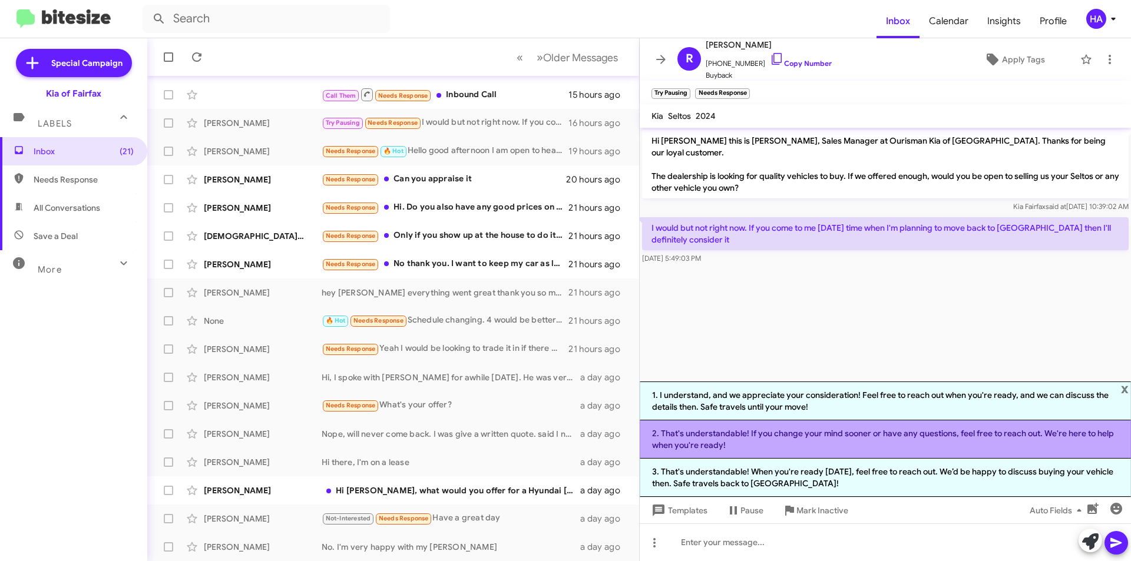
click at [848, 433] on li "2. That's understandable! If you change your mind sooner or have any questions,…" at bounding box center [884, 439] width 491 height 38
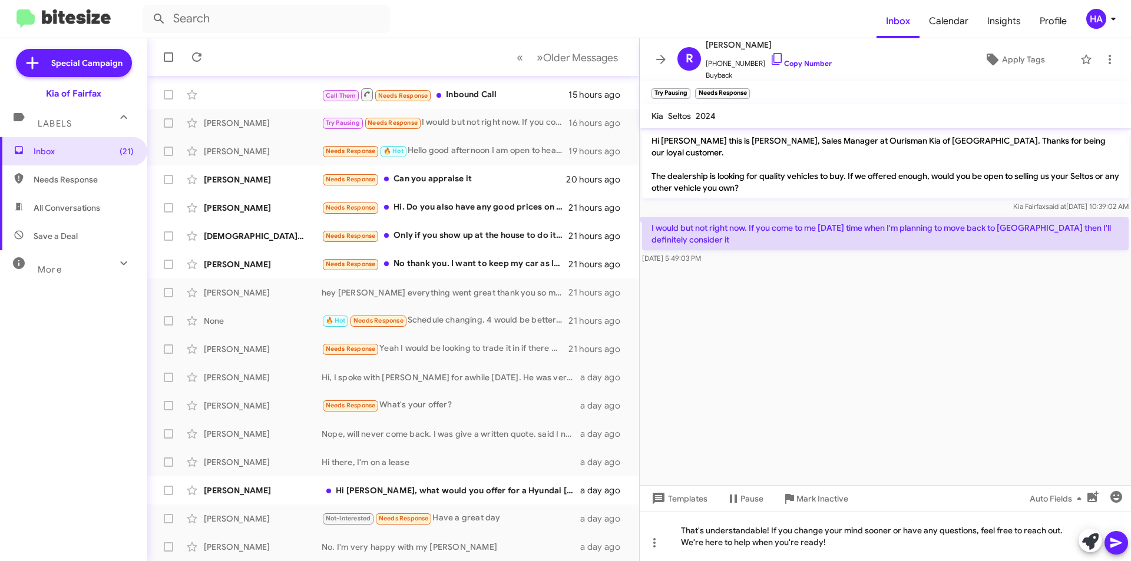
click at [1115, 544] on icon at bounding box center [1115, 543] width 11 height 10
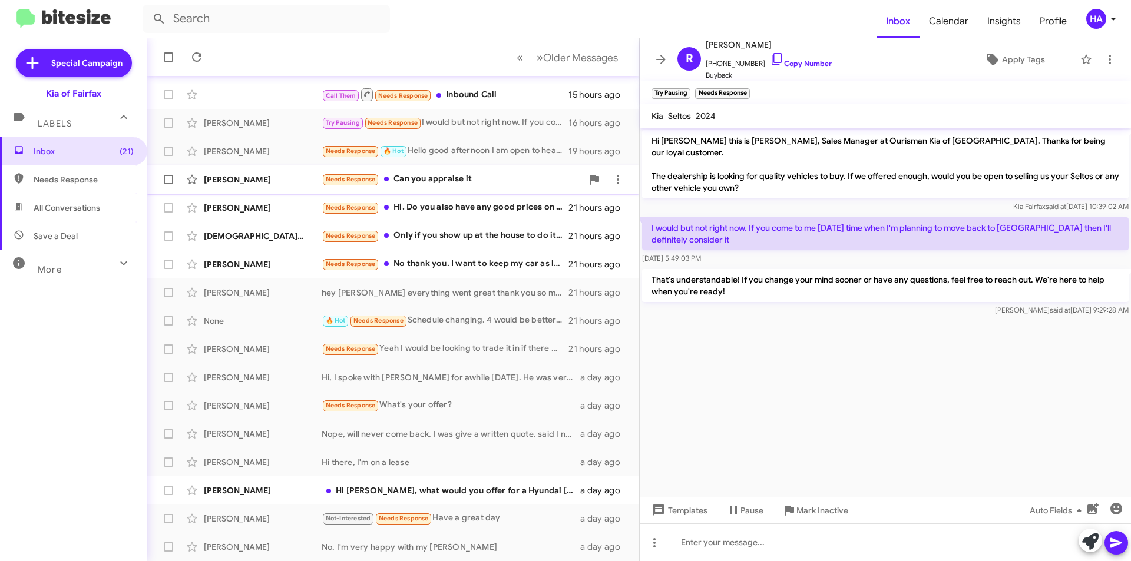
click at [464, 178] on div "Needs Response Can you appraise it" at bounding box center [451, 180] width 261 height 14
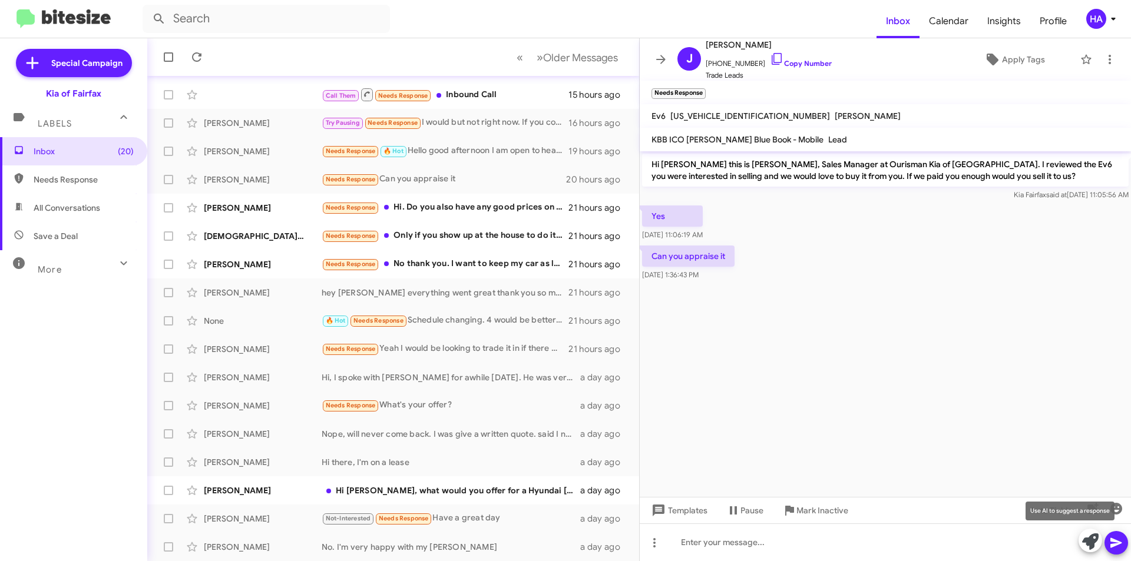
click at [1088, 537] on icon at bounding box center [1090, 541] width 16 height 16
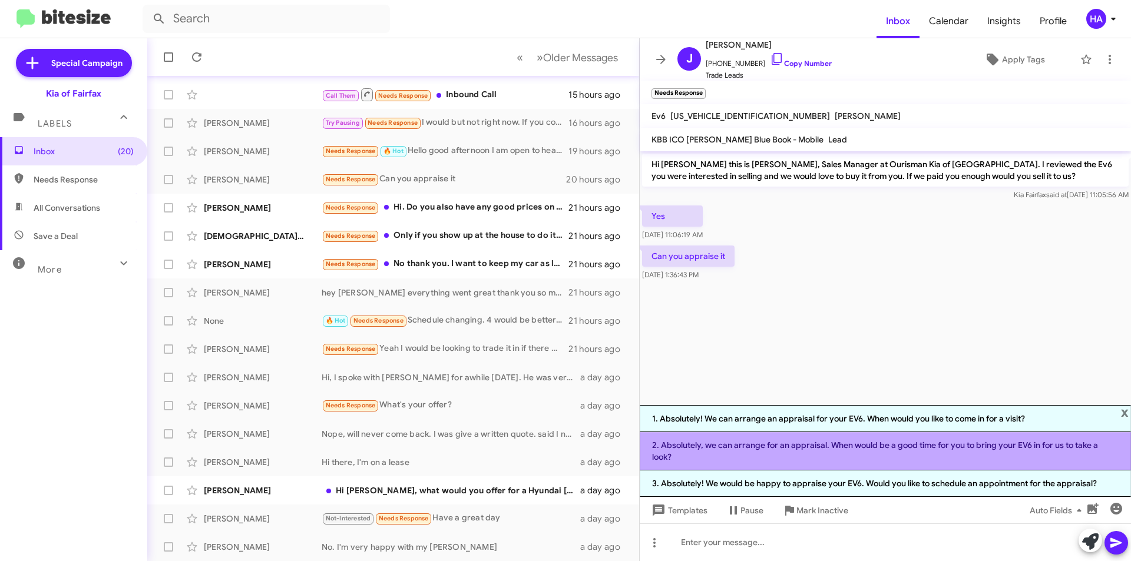
click at [900, 452] on li "2. Absolutely, we can arrange for an appraisal. When would be a good time for y…" at bounding box center [884, 451] width 491 height 38
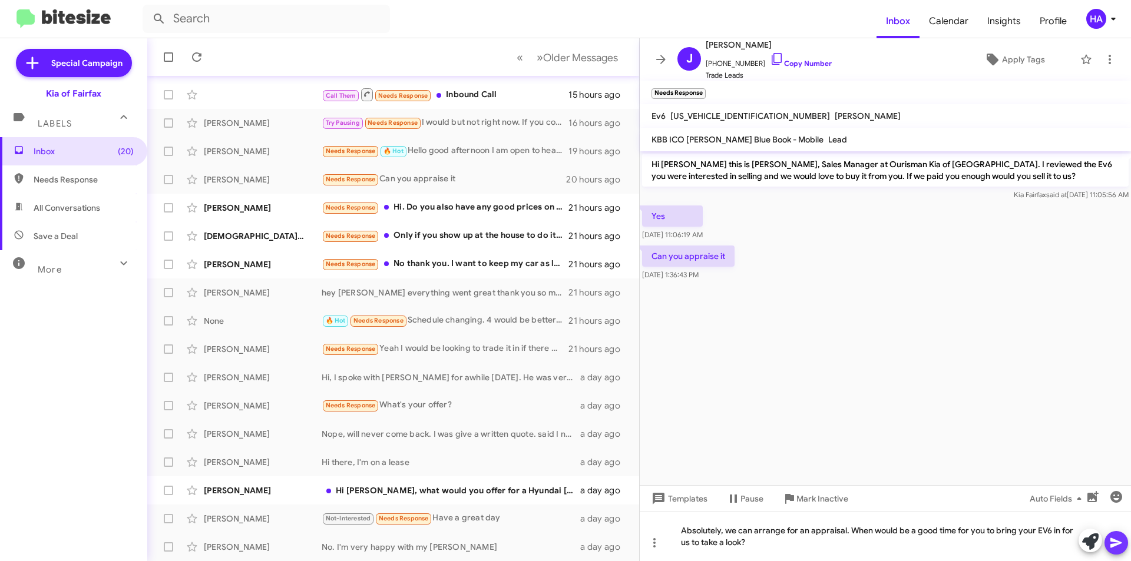
click at [1125, 544] on button at bounding box center [1116, 543] width 24 height 24
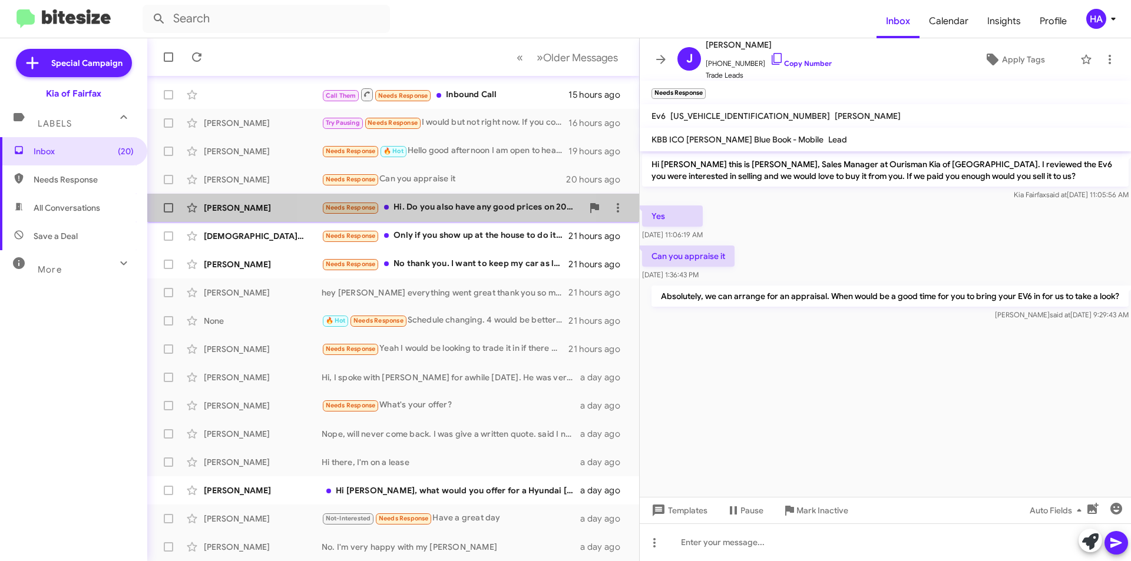
drag, startPoint x: 427, startPoint y: 206, endPoint x: 462, endPoint y: 210, distance: 34.4
click at [429, 206] on div "Needs Response Hi. Do you also have any good prices on 2025 Kia Sorrento's?" at bounding box center [451, 208] width 261 height 14
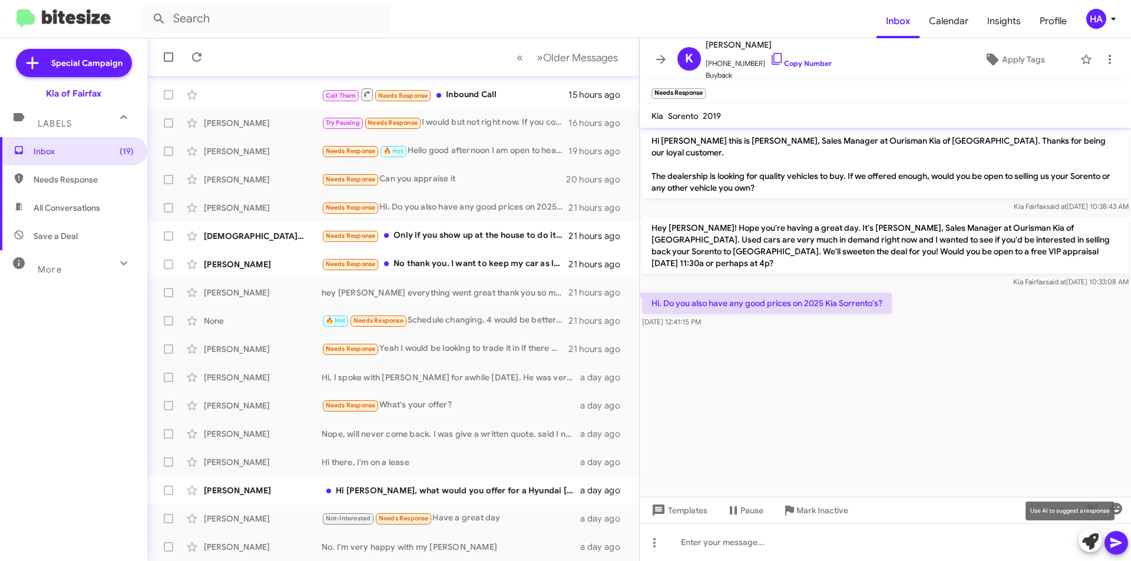
click at [1089, 543] on icon at bounding box center [1090, 541] width 16 height 16
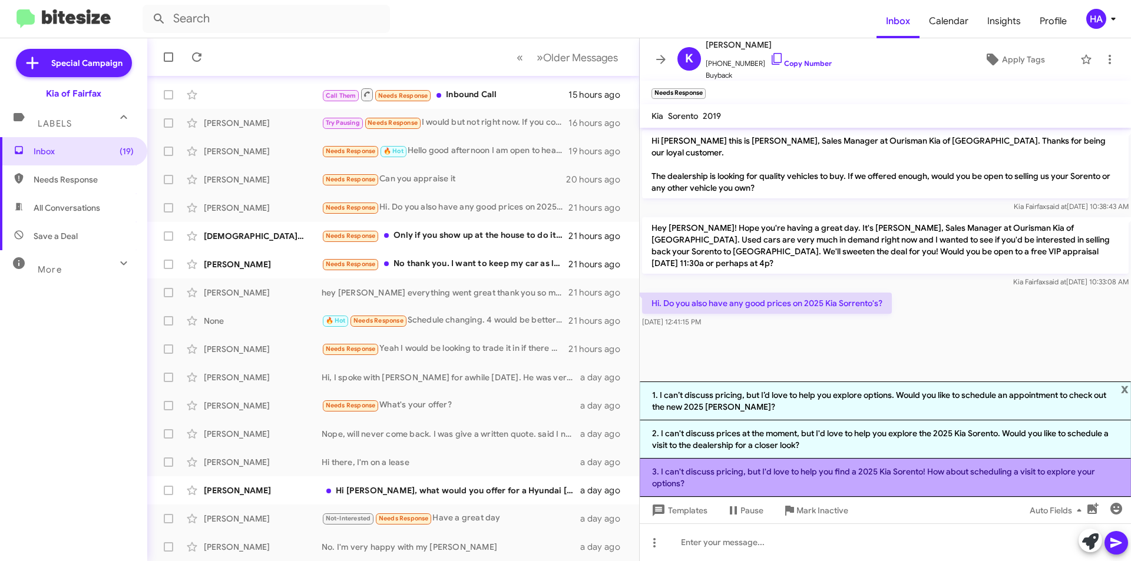
click at [863, 480] on li "3. I can't discuss pricing, but I'd love to help you find a 2025 Kia Sorento! H…" at bounding box center [884, 478] width 491 height 38
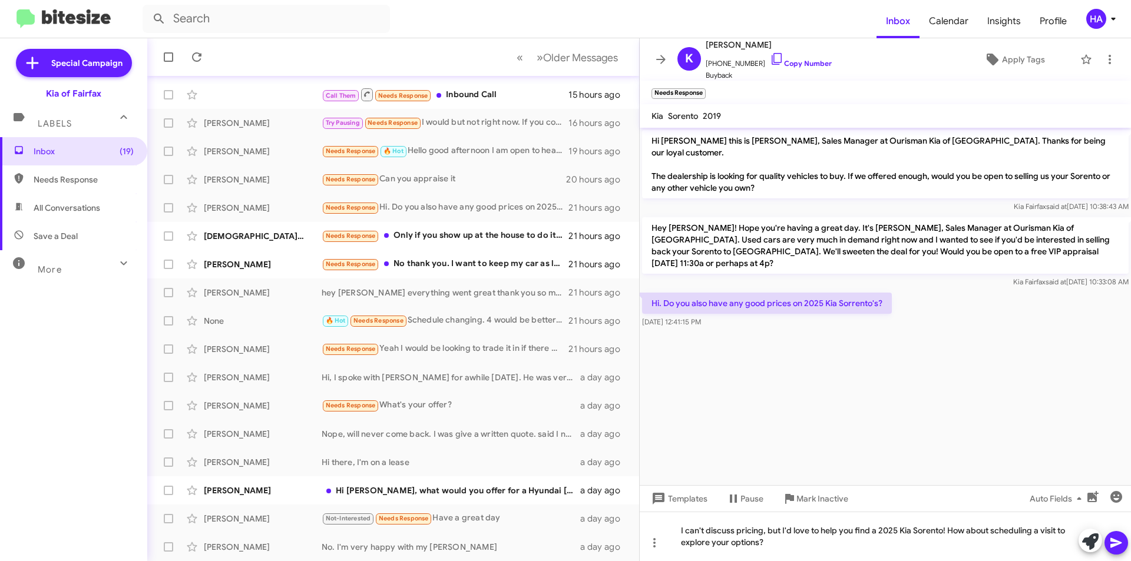
click at [1112, 541] on icon at bounding box center [1115, 543] width 11 height 10
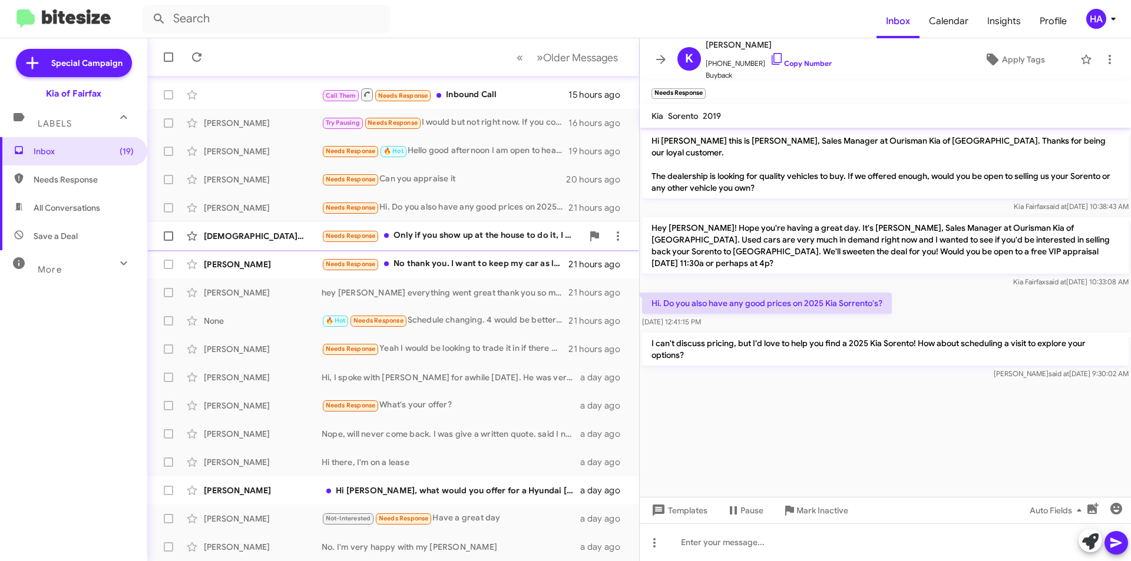
click at [435, 236] on div "Needs Response Only if you show up at the house to do it, I don't have time to …" at bounding box center [451, 236] width 261 height 14
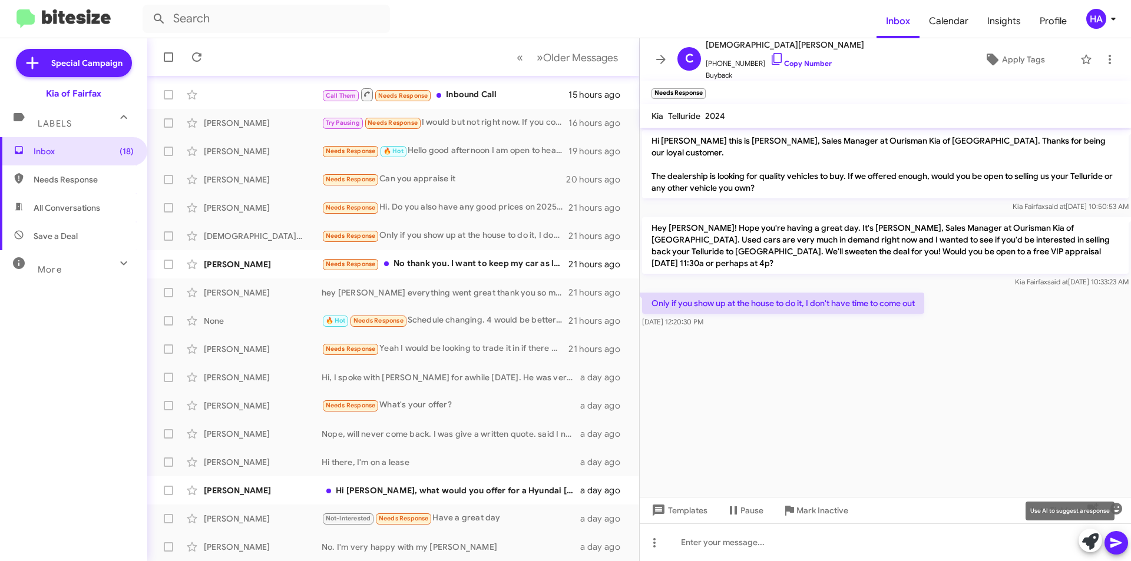
click at [1092, 542] on icon at bounding box center [1090, 541] width 16 height 16
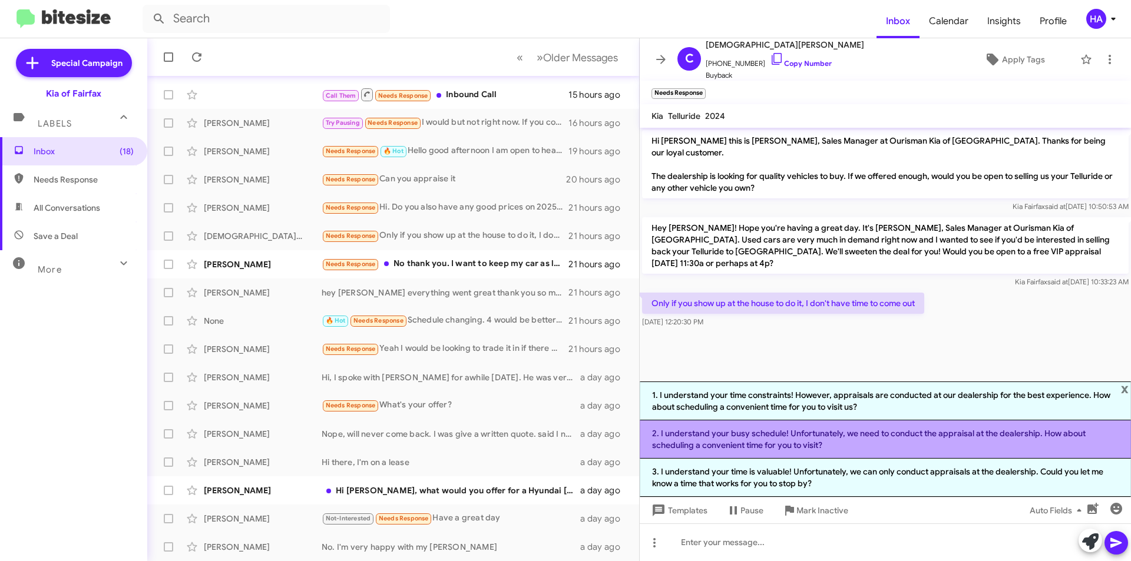
click at [827, 445] on li "2. I understand your busy schedule! Unfortunately, we need to conduct the appra…" at bounding box center [884, 439] width 491 height 38
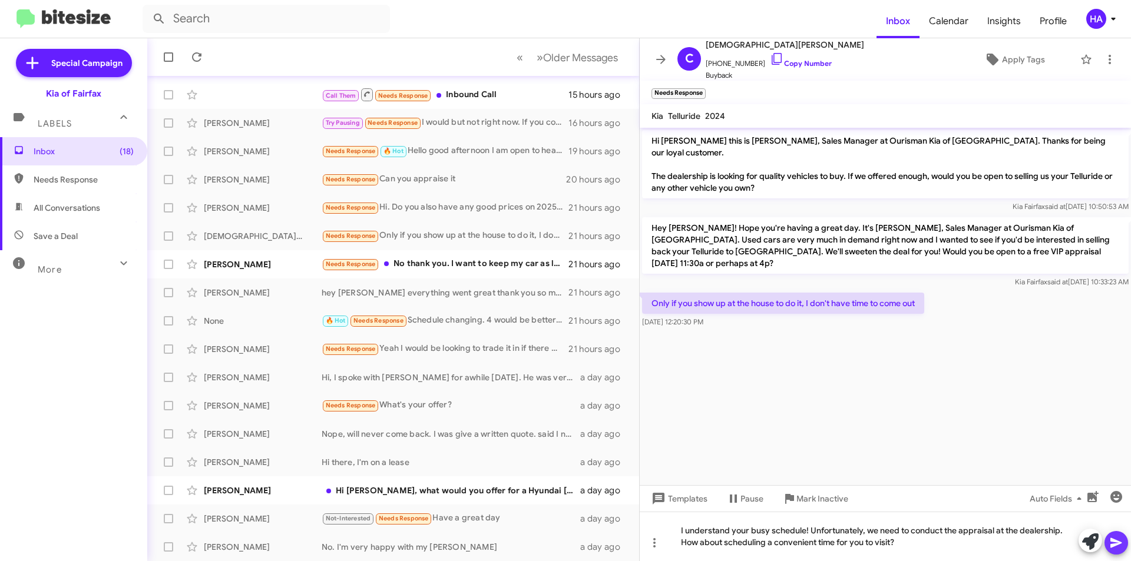
click at [1121, 547] on icon at bounding box center [1116, 543] width 14 height 14
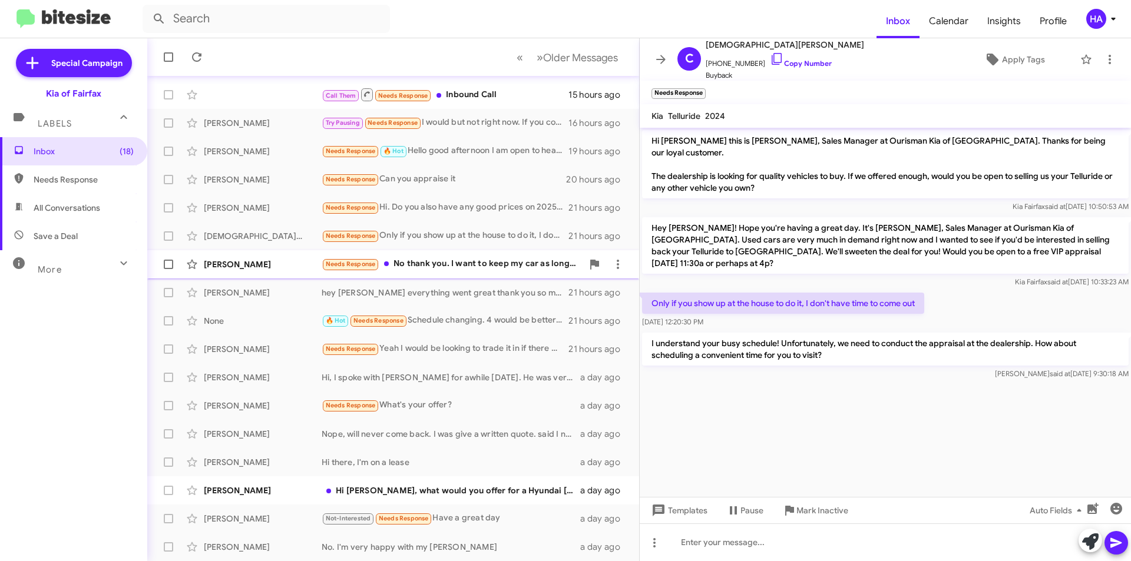
click at [489, 269] on div "Needs Response No thank you. I want to keep my car as long as possible" at bounding box center [451, 264] width 261 height 14
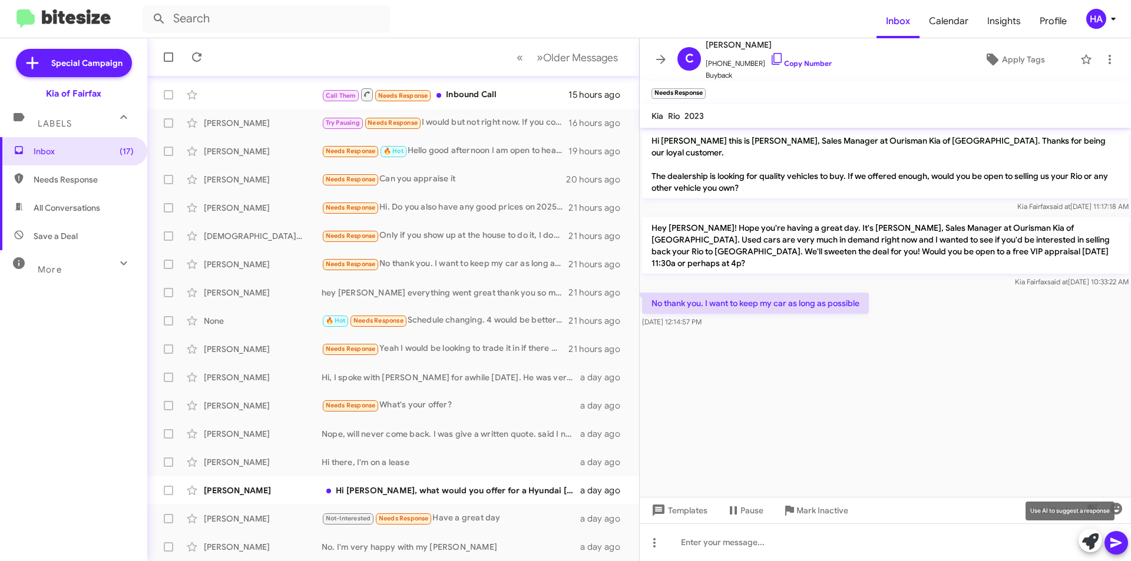
click at [1088, 544] on icon at bounding box center [1090, 541] width 16 height 16
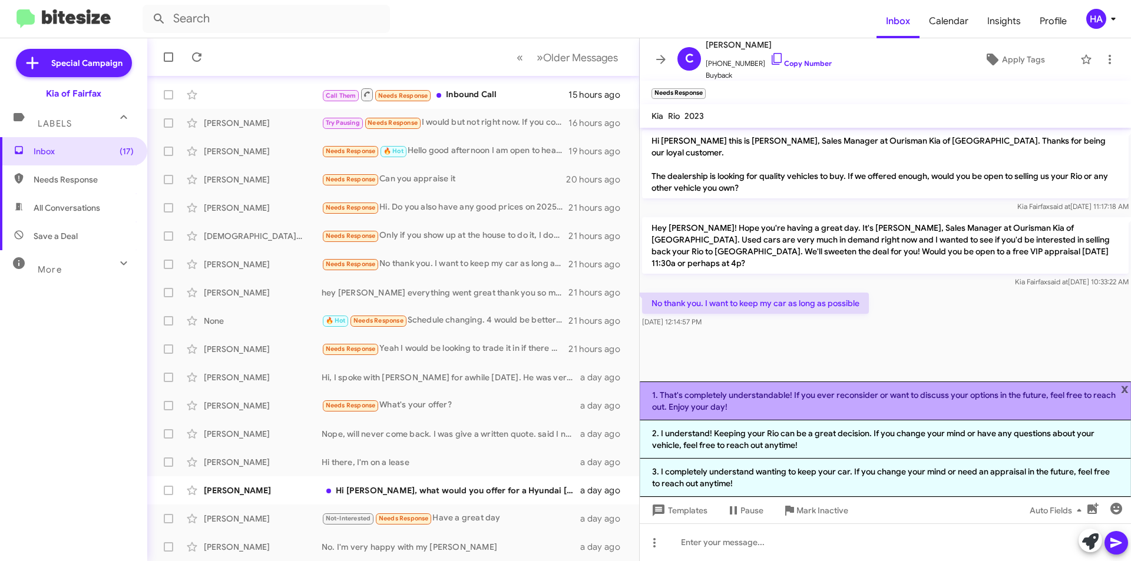
click at [790, 404] on li "1. That's completely understandable! If you ever reconsider or want to discuss …" at bounding box center [884, 401] width 491 height 39
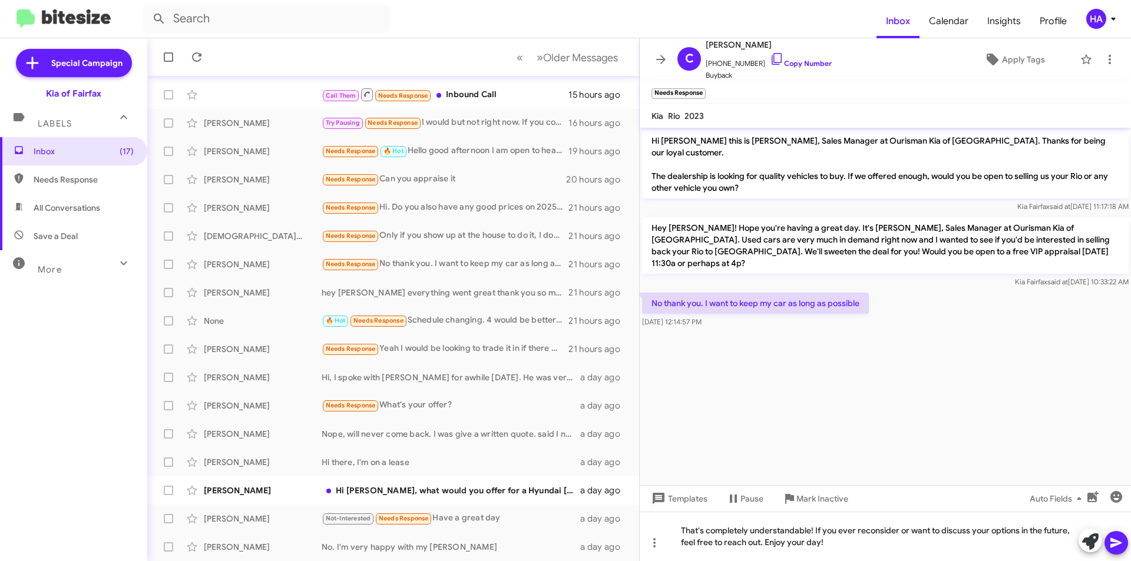
click at [1125, 550] on button at bounding box center [1116, 543] width 24 height 24
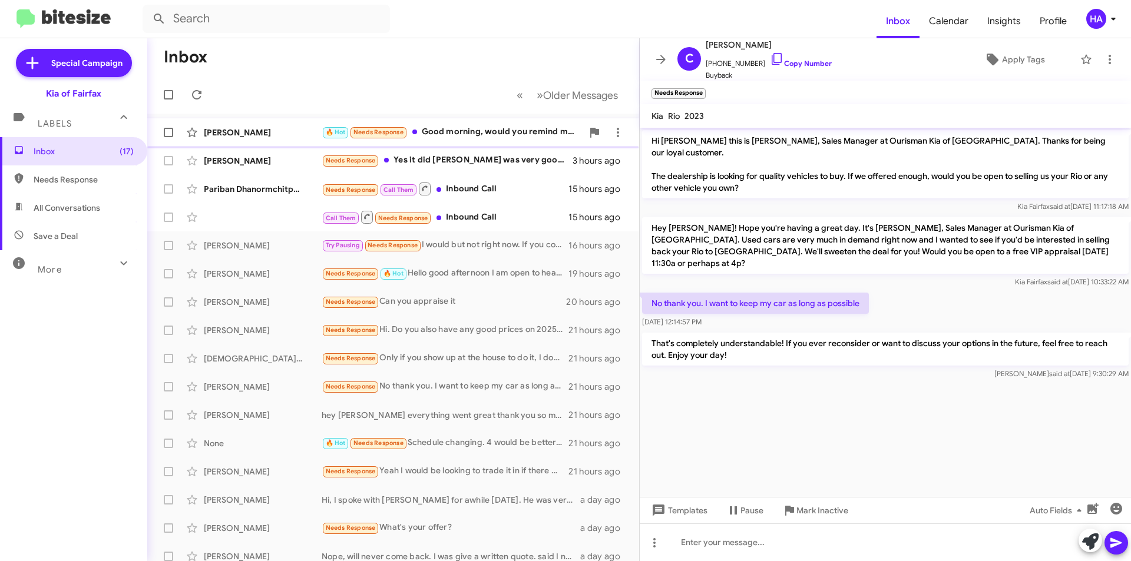
click at [477, 142] on div "[PERSON_NAME] 🔥 Hot Needs Response Good morning, would you remind me which car …" at bounding box center [393, 133] width 473 height 24
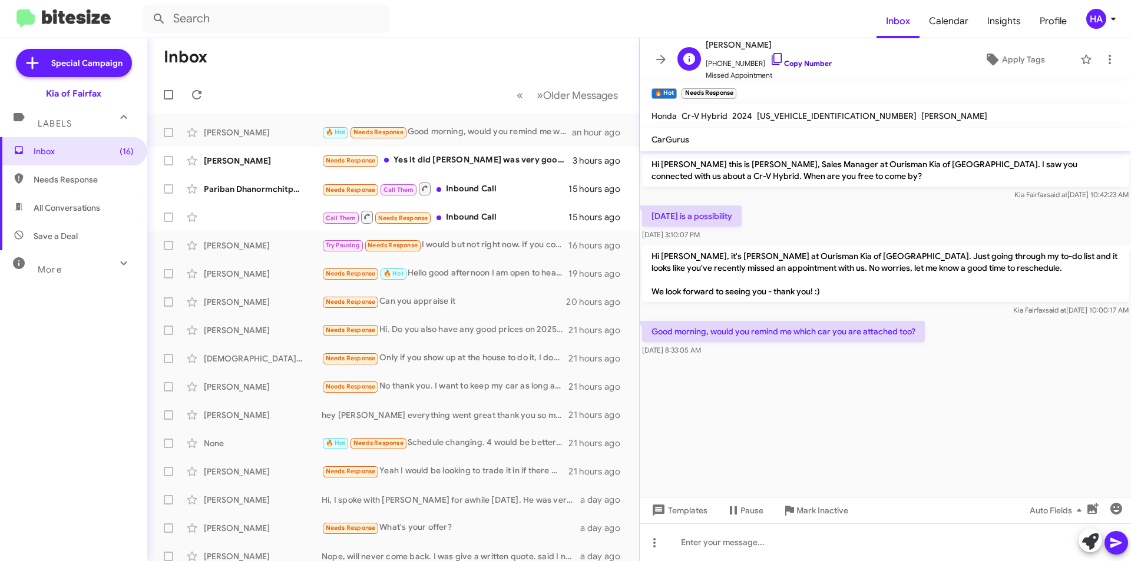
click at [792, 65] on link "Copy Number" at bounding box center [801, 63] width 62 height 9
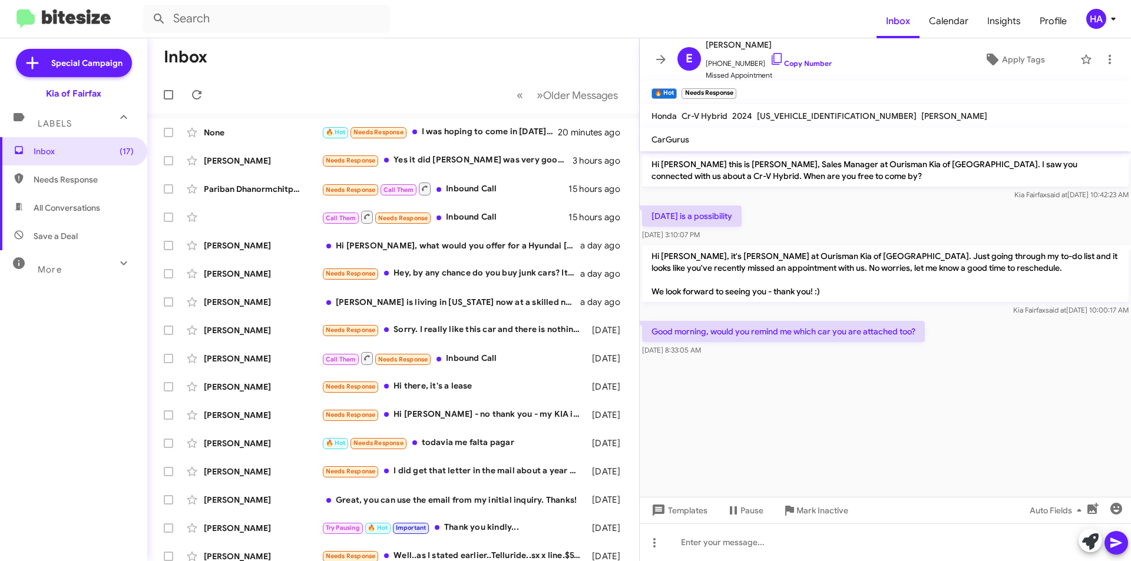
click at [432, 21] on form at bounding box center [509, 19] width 734 height 28
